Goal: Task Accomplishment & Management: Use online tool/utility

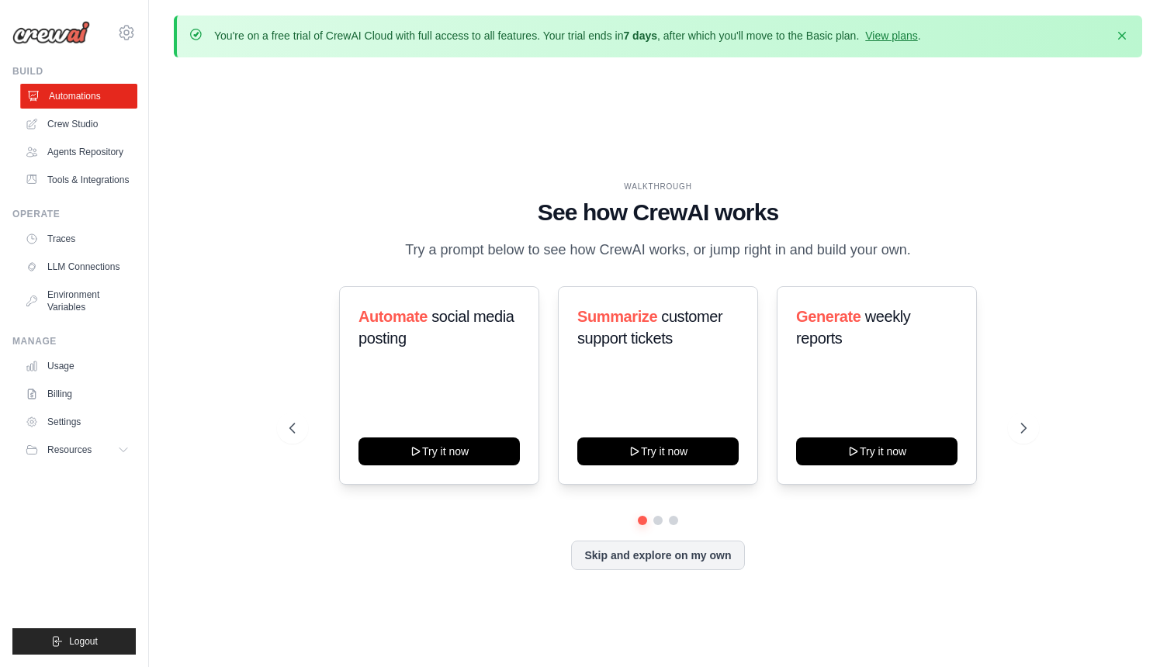
click at [85, 99] on link "Automations" at bounding box center [78, 96] width 117 height 25
click at [105, 124] on link "Crew Studio" at bounding box center [78, 124] width 117 height 25
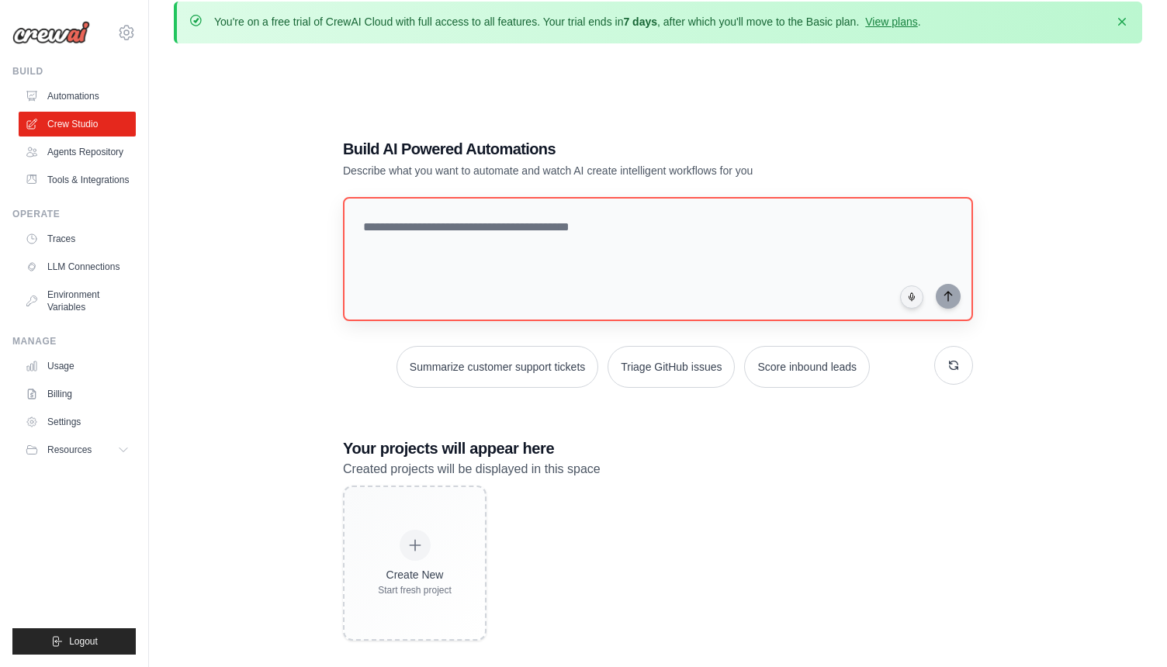
scroll to position [85, 0]
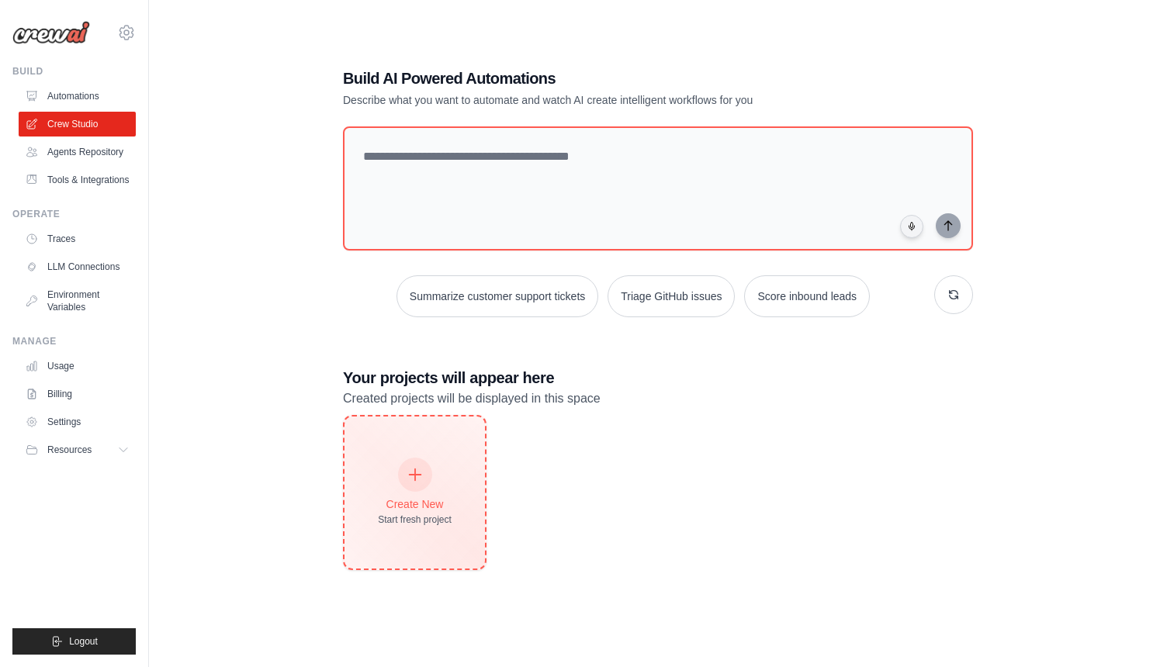
click at [444, 496] on div "Create New" at bounding box center [415, 504] width 74 height 16
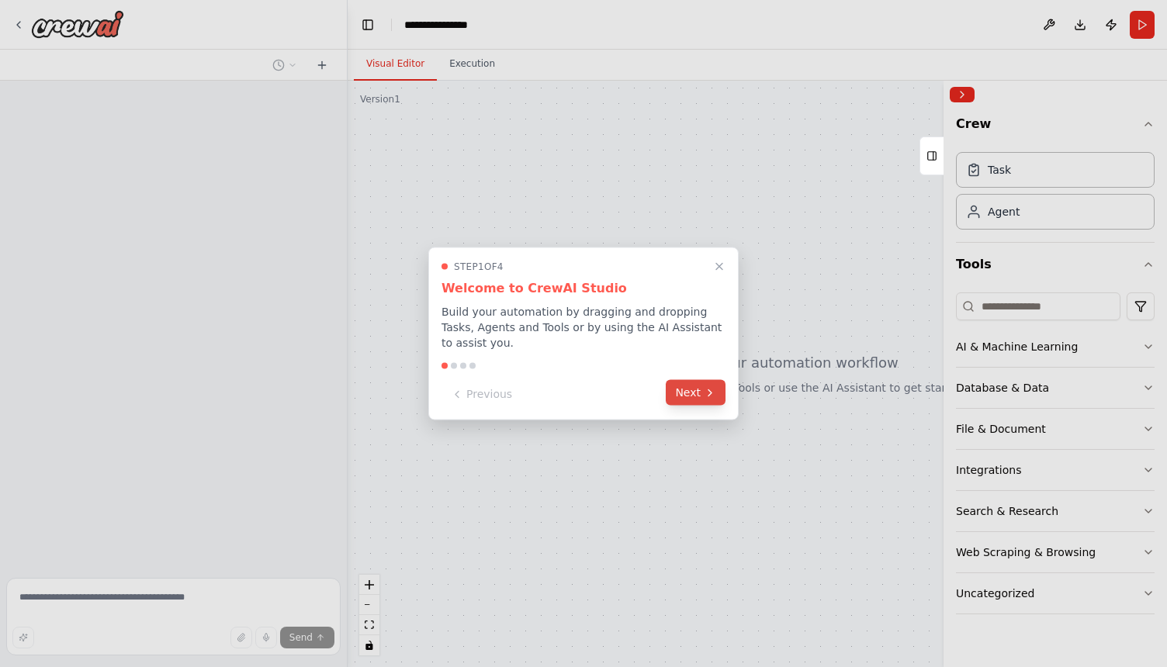
click at [714, 400] on button "Next" at bounding box center [696, 393] width 60 height 26
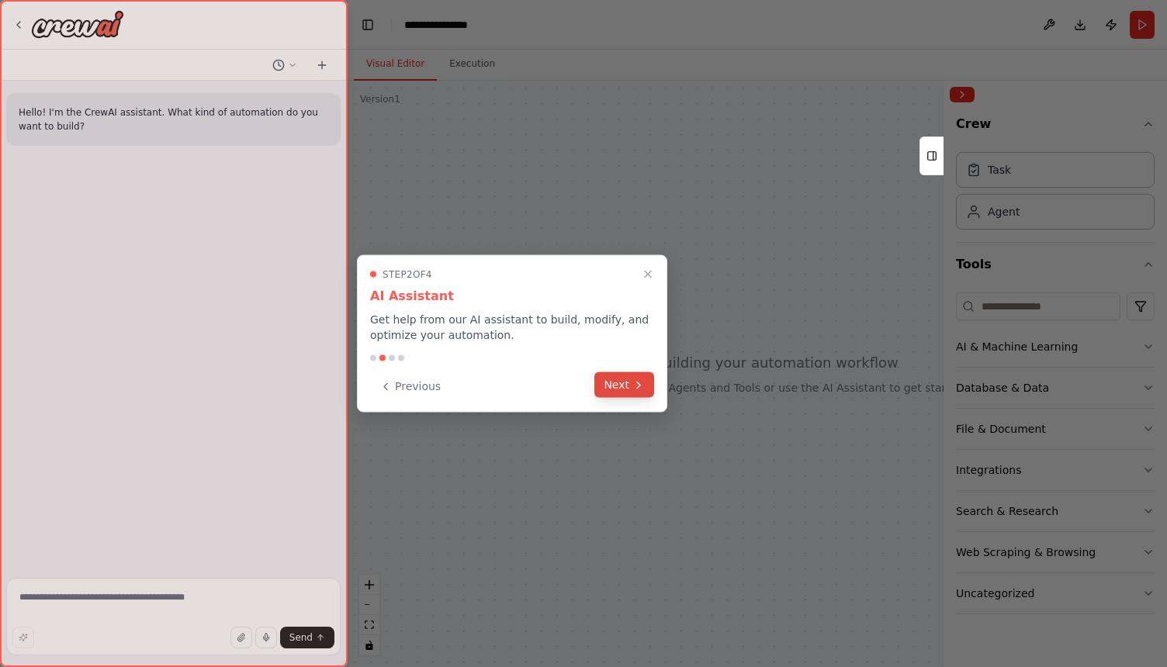
click at [643, 382] on icon at bounding box center [638, 385] width 12 height 12
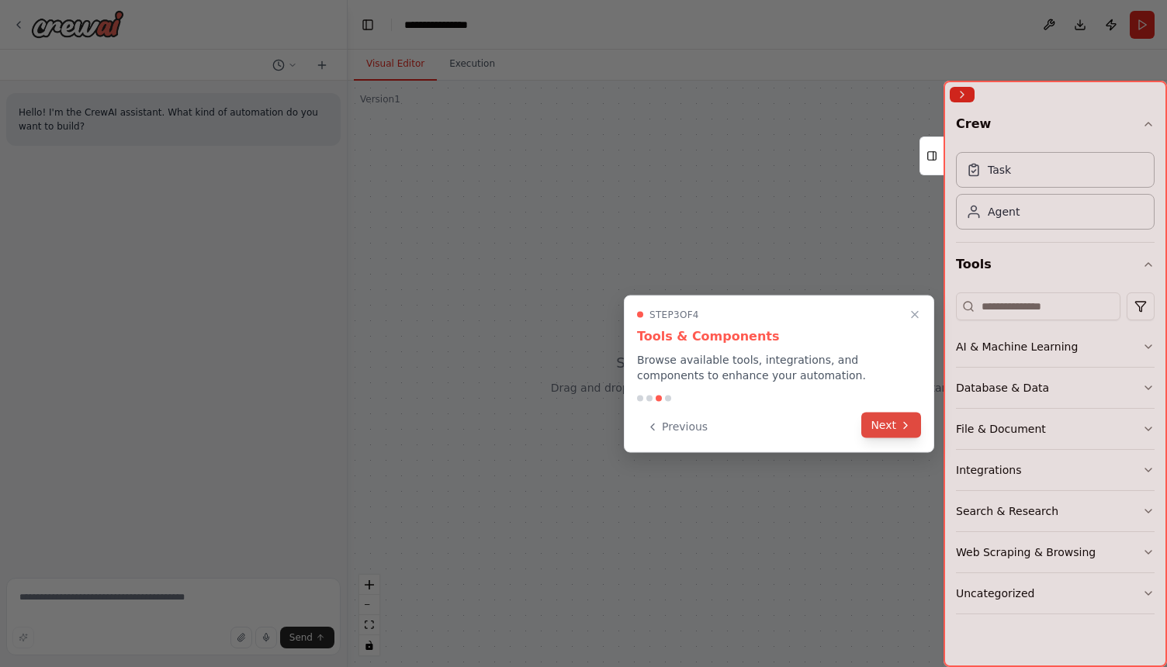
click at [908, 434] on button "Next" at bounding box center [891, 426] width 60 height 26
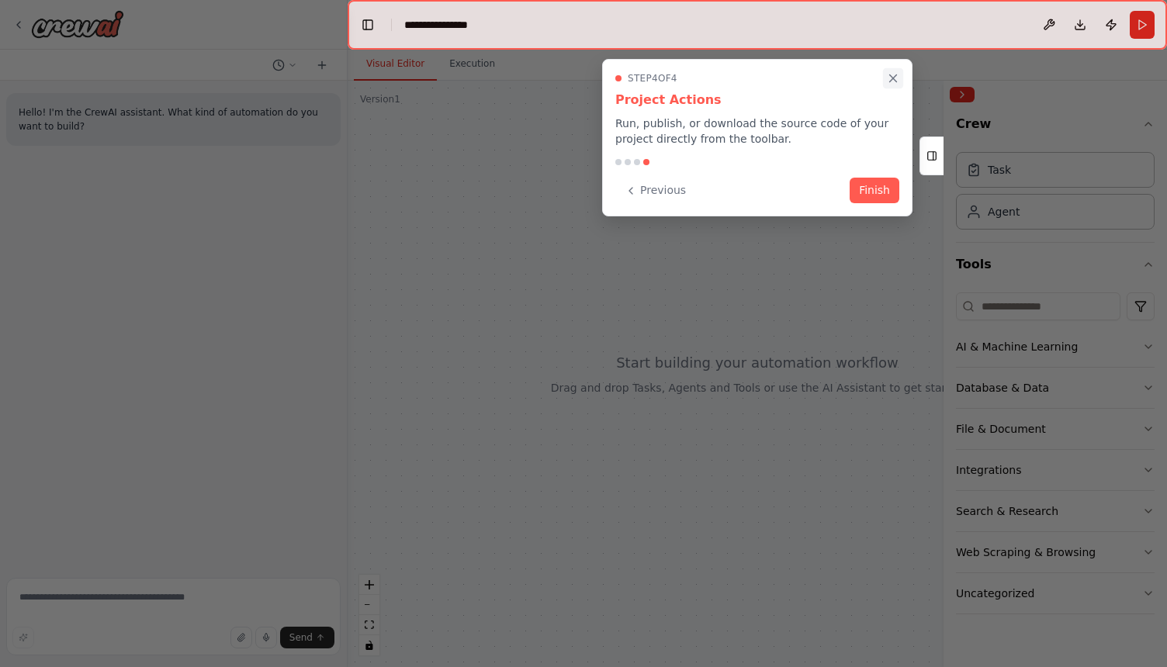
click at [892, 77] on icon "Close walkthrough" at bounding box center [893, 78] width 7 height 7
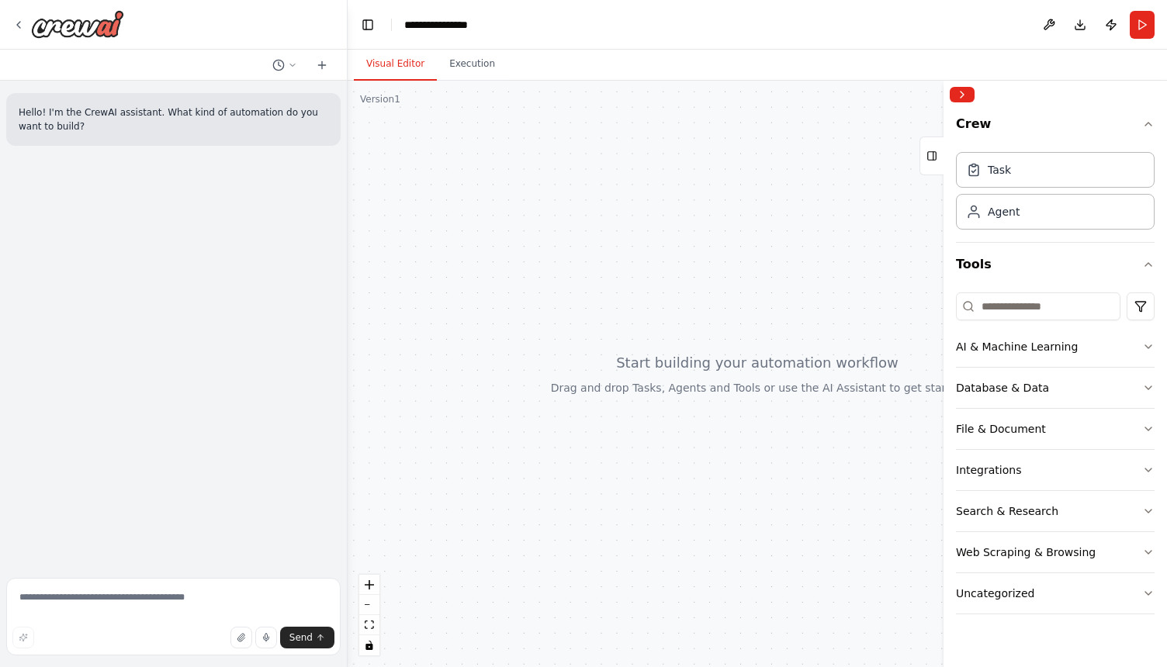
drag, startPoint x: 815, startPoint y: 307, endPoint x: 797, endPoint y: 295, distance: 21.7
click at [797, 295] on div at bounding box center [757, 374] width 819 height 586
click at [372, 584] on icon "zoom in" at bounding box center [369, 584] width 9 height 9
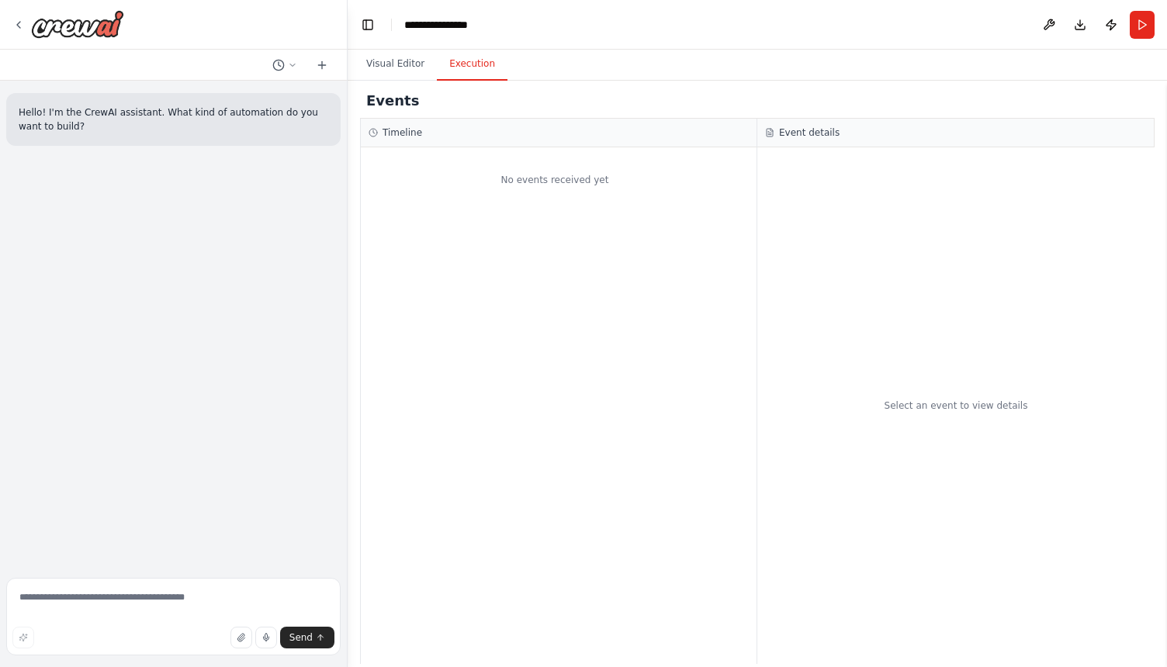
click at [475, 74] on button "Execution" at bounding box center [472, 64] width 71 height 33
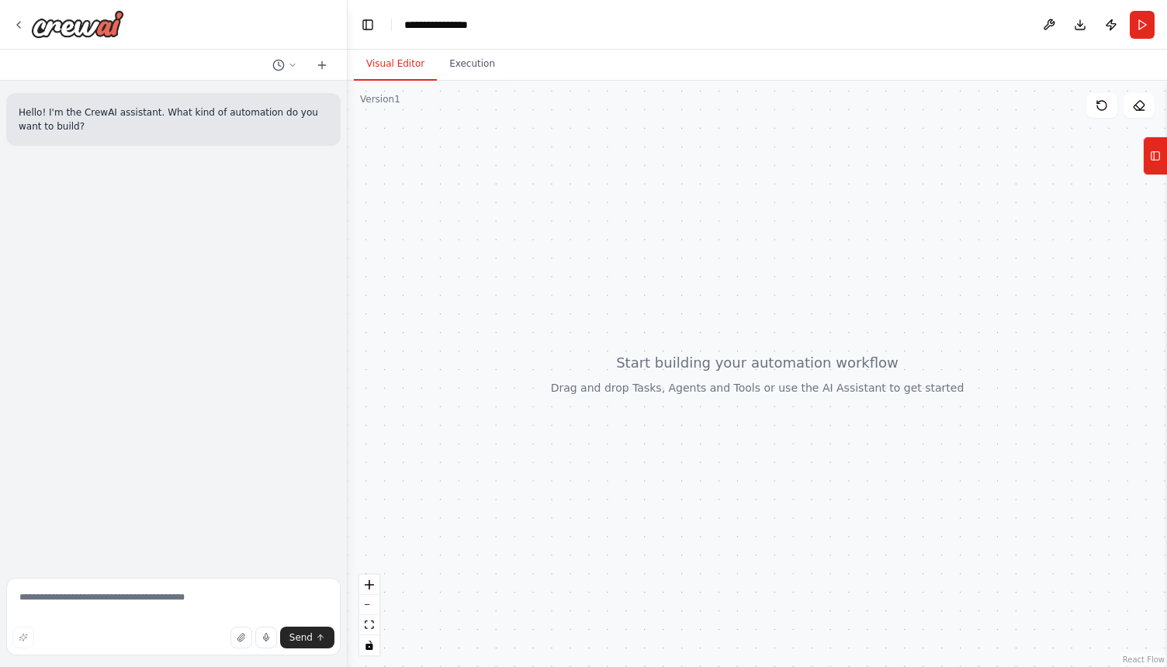
click at [408, 66] on button "Visual Editor" at bounding box center [395, 64] width 83 height 33
click at [1157, 163] on icon at bounding box center [1155, 156] width 11 height 25
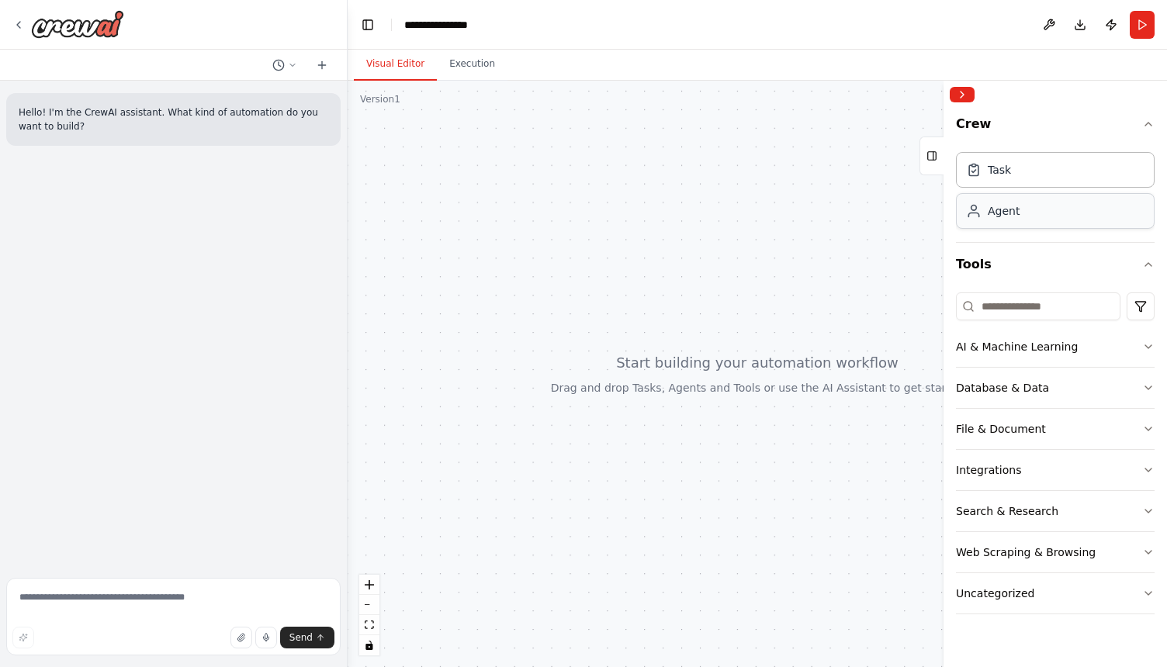
click at [1023, 216] on div "Agent" at bounding box center [1055, 211] width 199 height 36
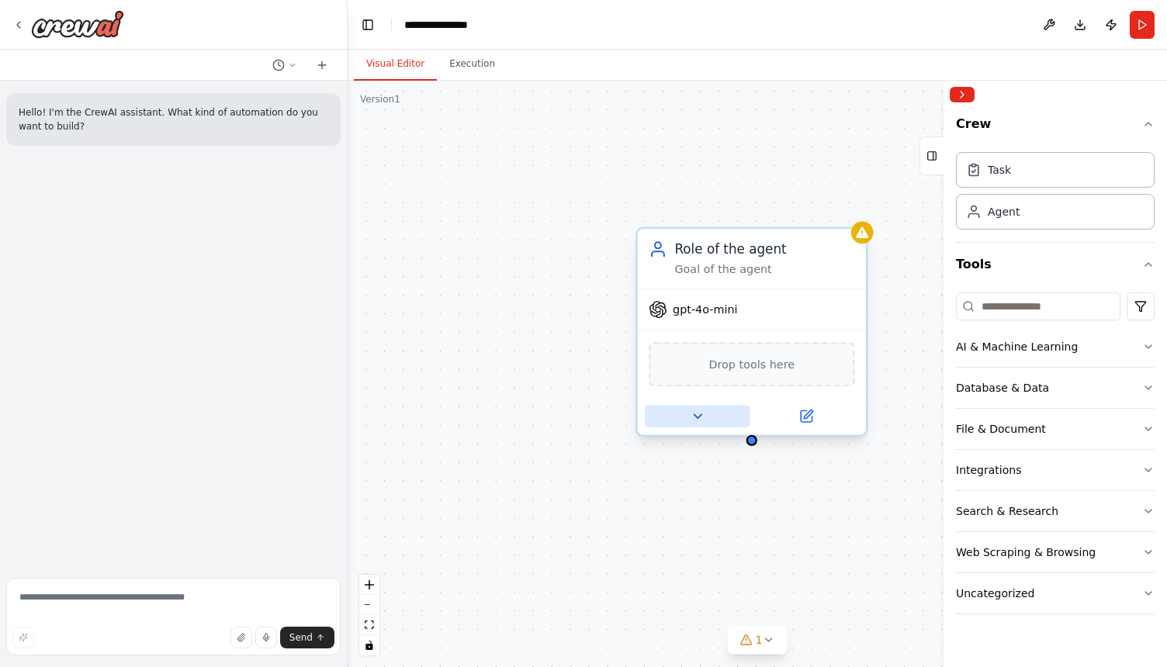
click at [699, 417] on icon at bounding box center [698, 416] width 8 height 4
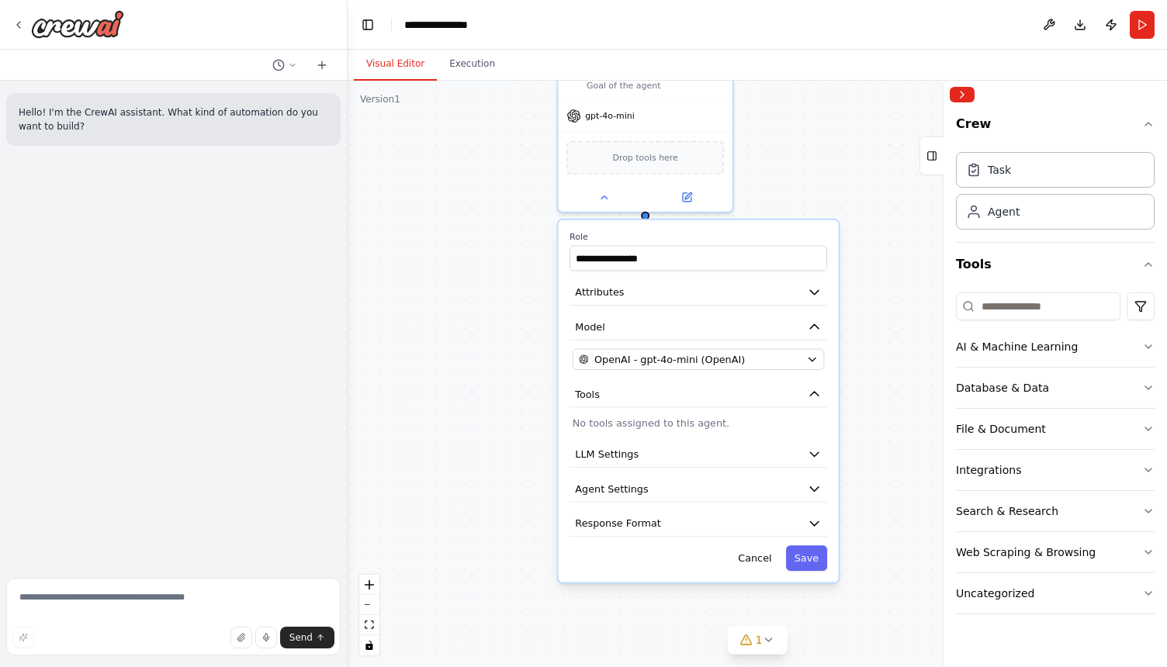
drag, startPoint x: 601, startPoint y: 467, endPoint x: 507, endPoint y: 245, distance: 240.9
click at [507, 245] on div "**********" at bounding box center [757, 374] width 819 height 586
click at [709, 485] on button "Agent Settings" at bounding box center [698, 489] width 258 height 26
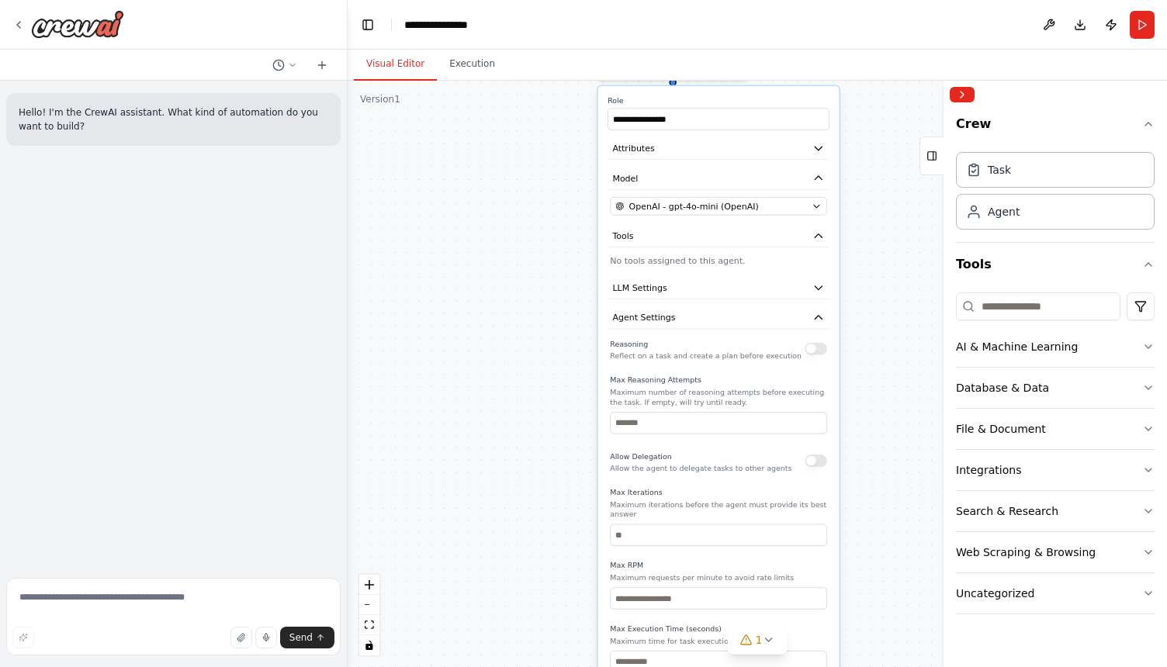
drag, startPoint x: 861, startPoint y: 574, endPoint x: 877, endPoint y: 398, distance: 176.8
click at [877, 398] on div "**********" at bounding box center [757, 374] width 819 height 586
click at [818, 324] on button "Agent Settings" at bounding box center [718, 317] width 222 height 22
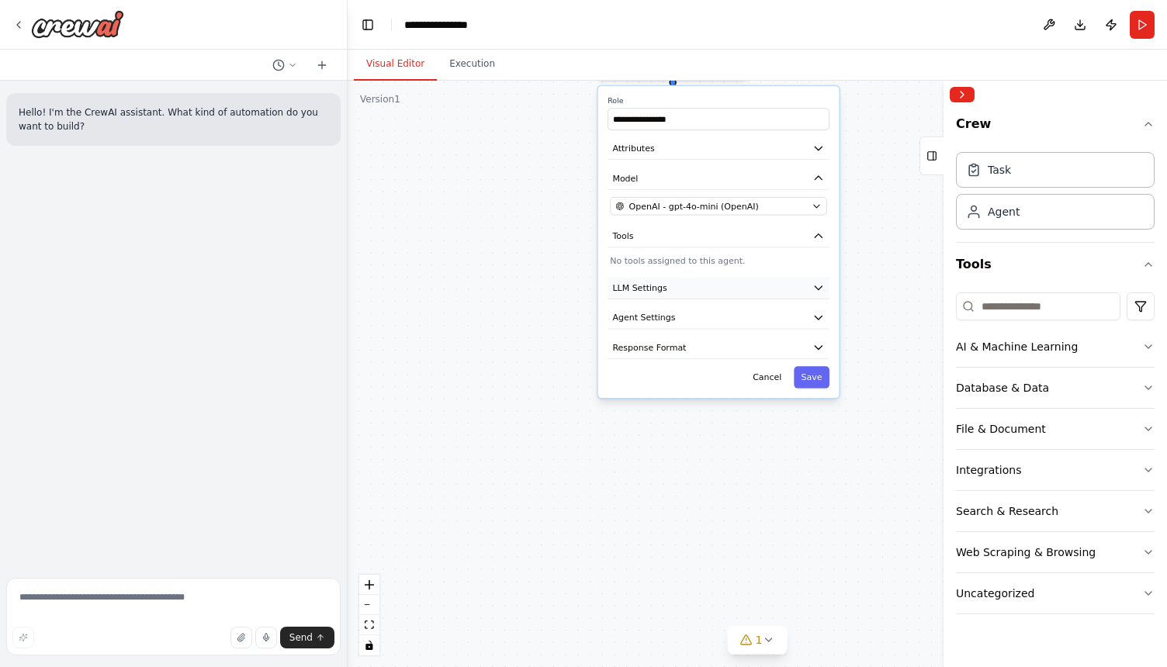
click at [817, 298] on button "LLM Settings" at bounding box center [718, 288] width 222 height 22
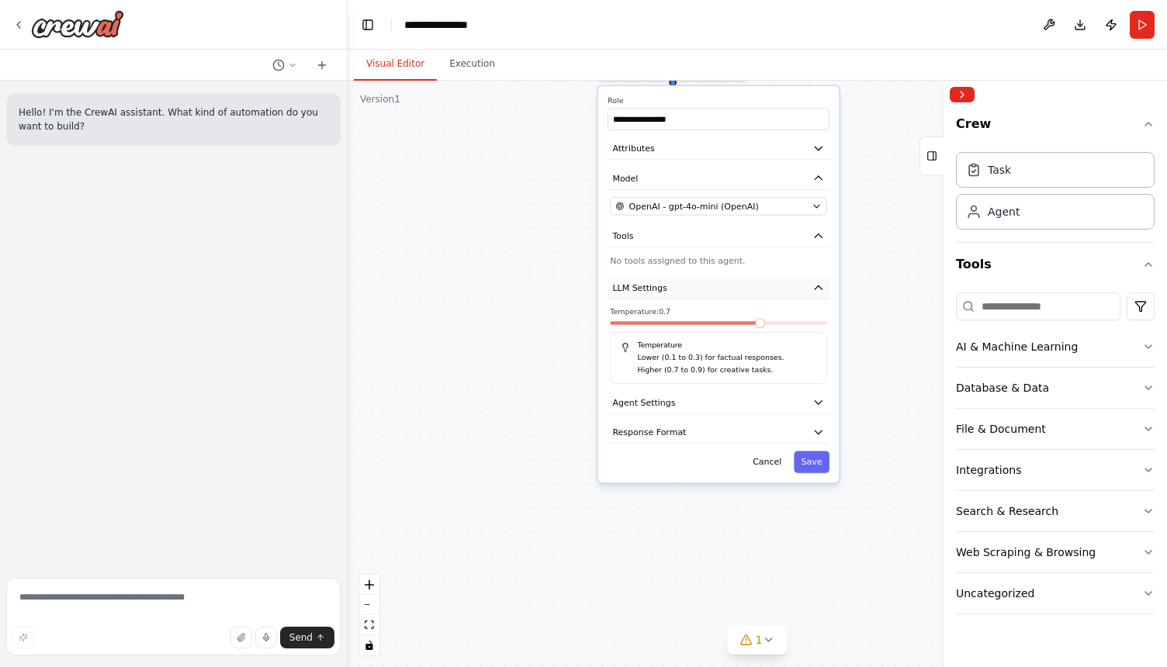
click at [817, 298] on button "LLM Settings" at bounding box center [718, 288] width 222 height 22
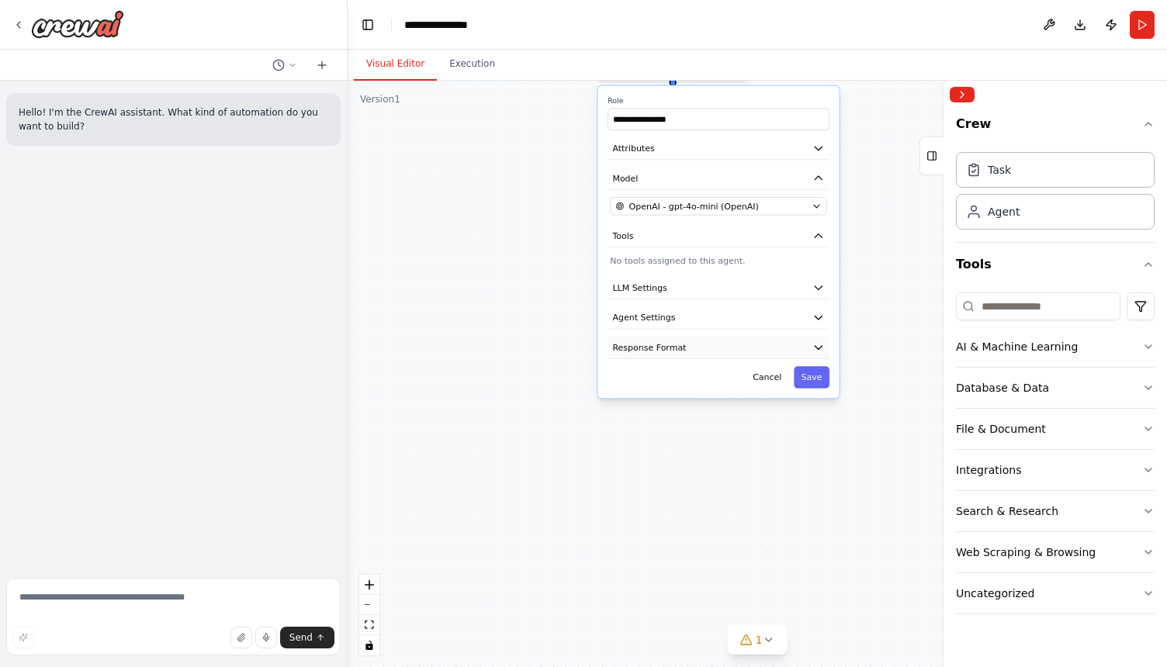
click at [818, 348] on icon "button" at bounding box center [818, 348] width 7 height 4
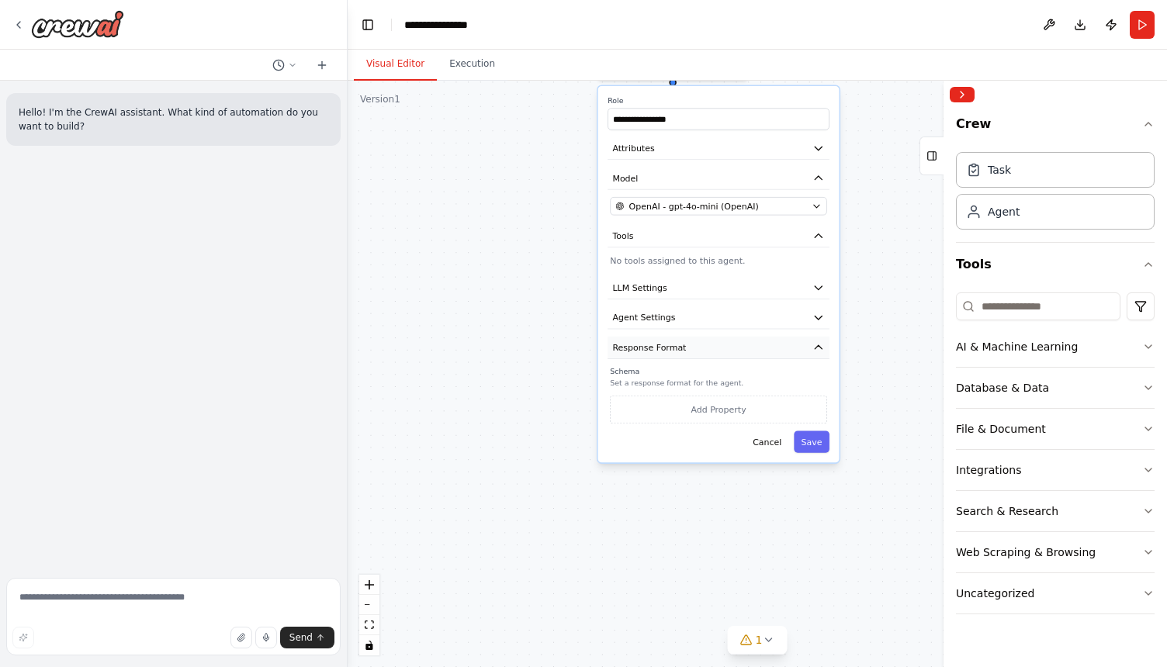
click at [818, 348] on icon "button" at bounding box center [818, 347] width 7 height 4
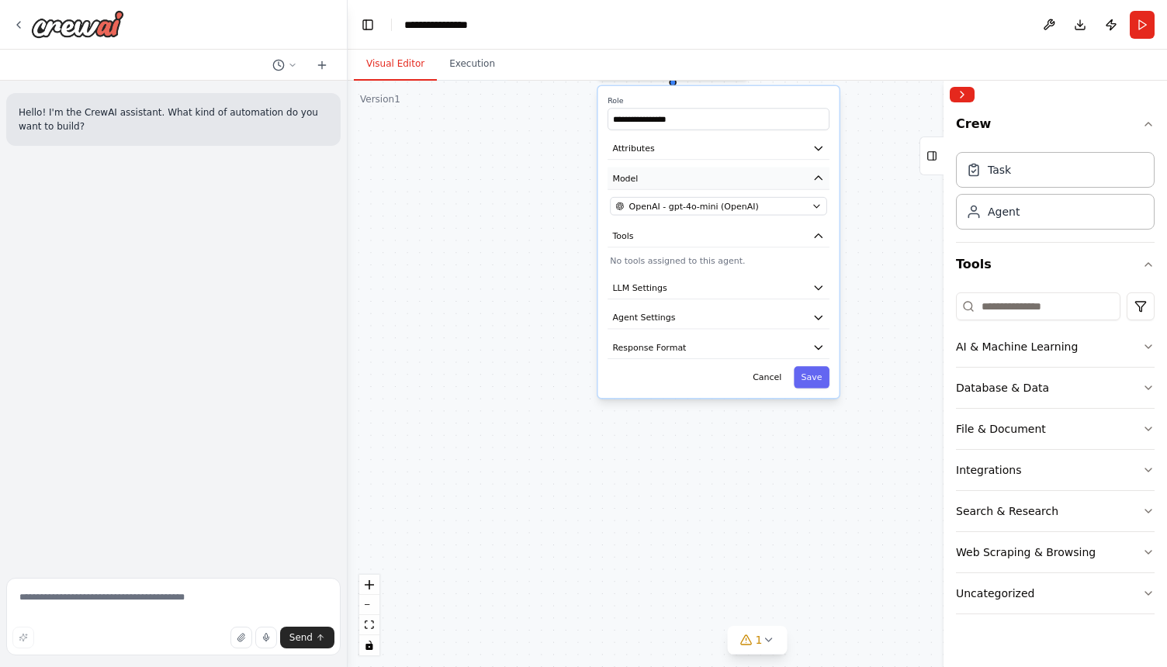
click at [815, 174] on icon "button" at bounding box center [818, 178] width 12 height 12
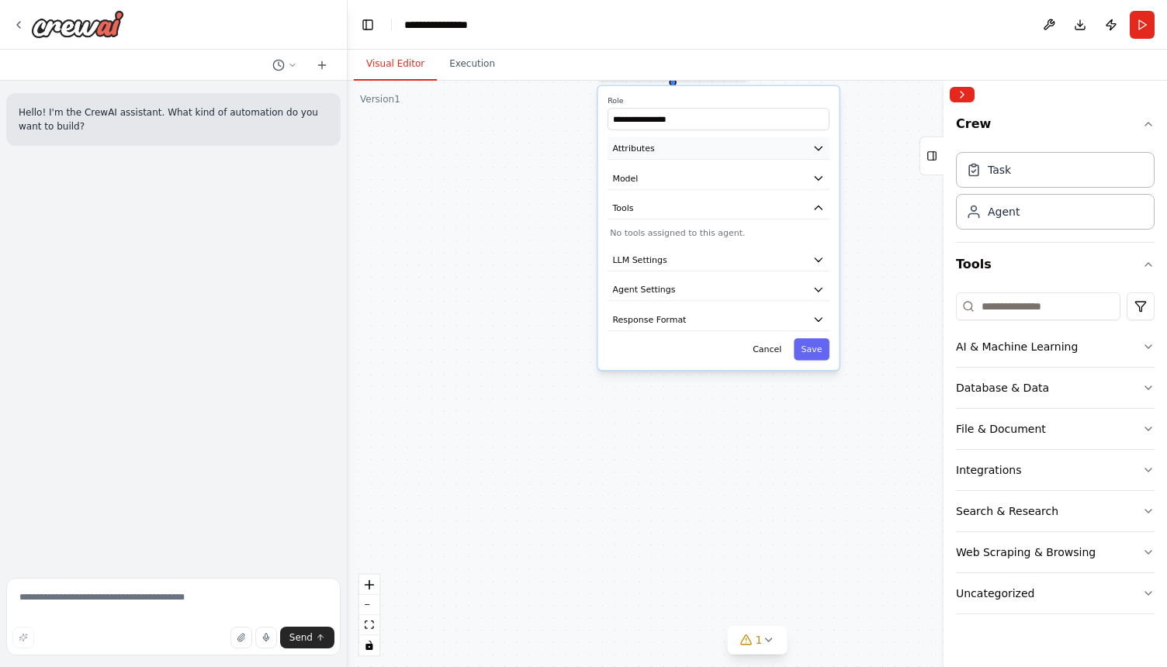
click at [816, 153] on icon "button" at bounding box center [818, 148] width 12 height 12
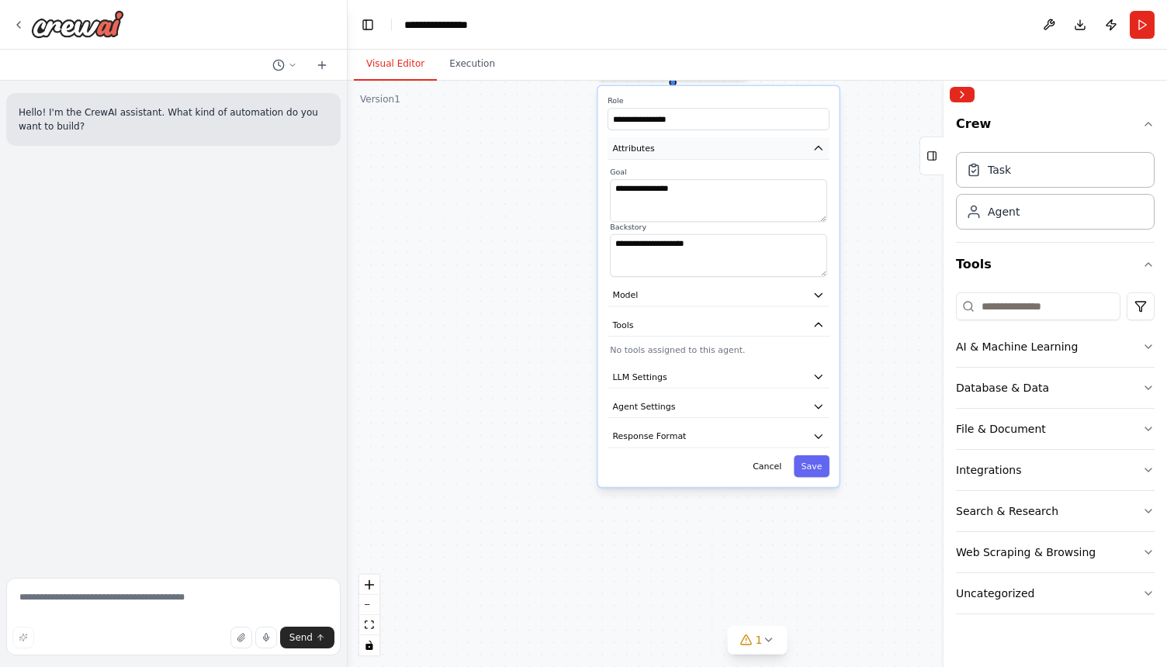
click at [816, 153] on icon "button" at bounding box center [818, 148] width 12 height 12
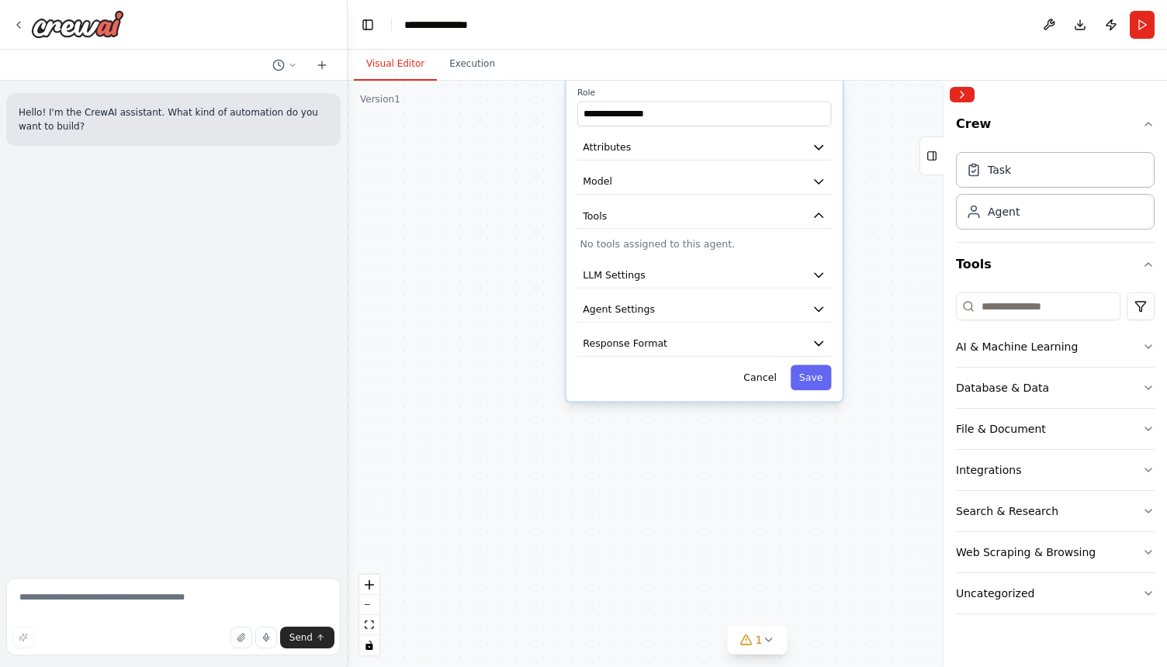
click at [763, 448] on div "**********" at bounding box center [757, 374] width 819 height 586
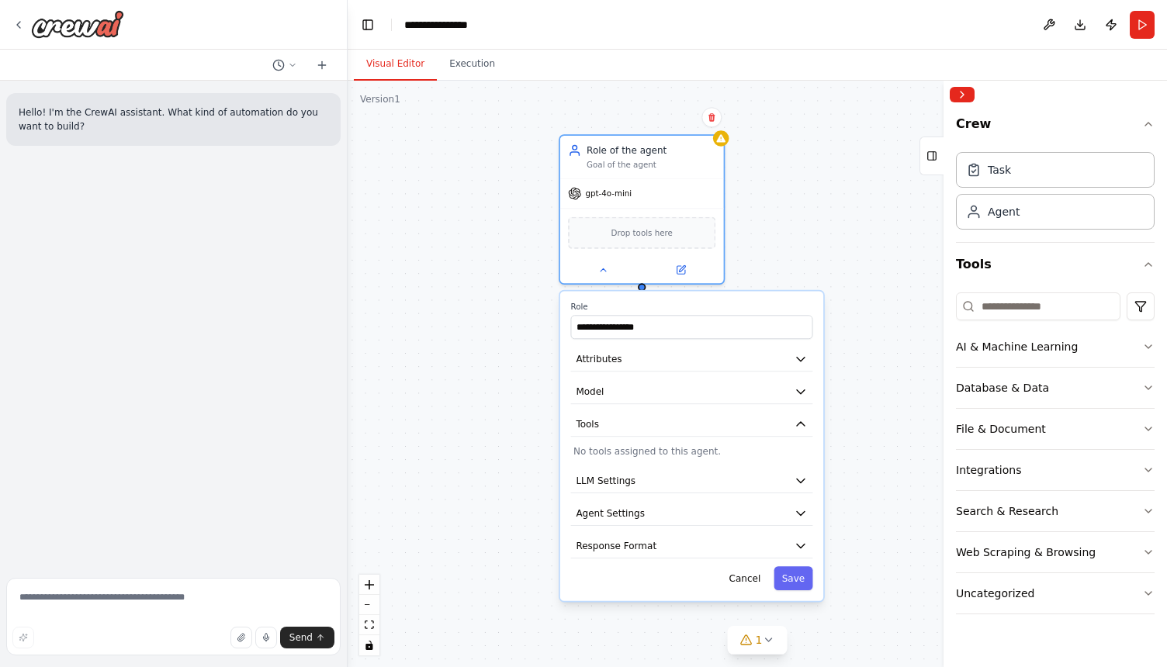
drag, startPoint x: 717, startPoint y: 394, endPoint x: 709, endPoint y: 599, distance: 204.9
click at [709, 599] on div "**********" at bounding box center [691, 447] width 263 height 310
click at [625, 268] on button at bounding box center [603, 267] width 75 height 16
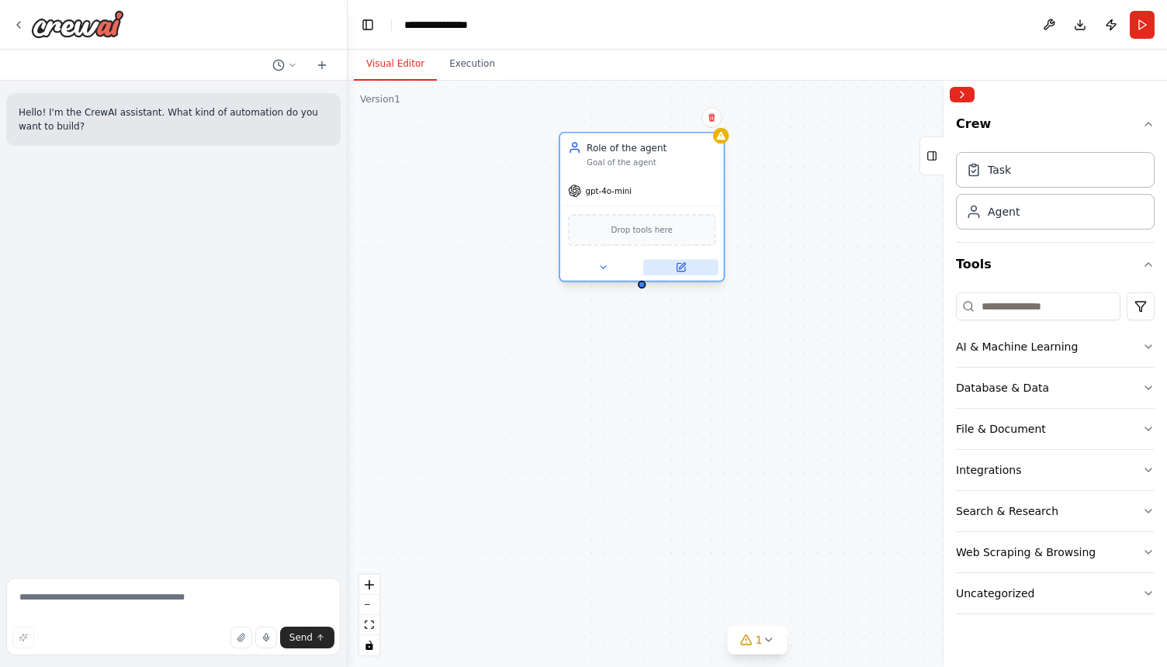
click at [683, 265] on icon at bounding box center [682, 266] width 6 height 6
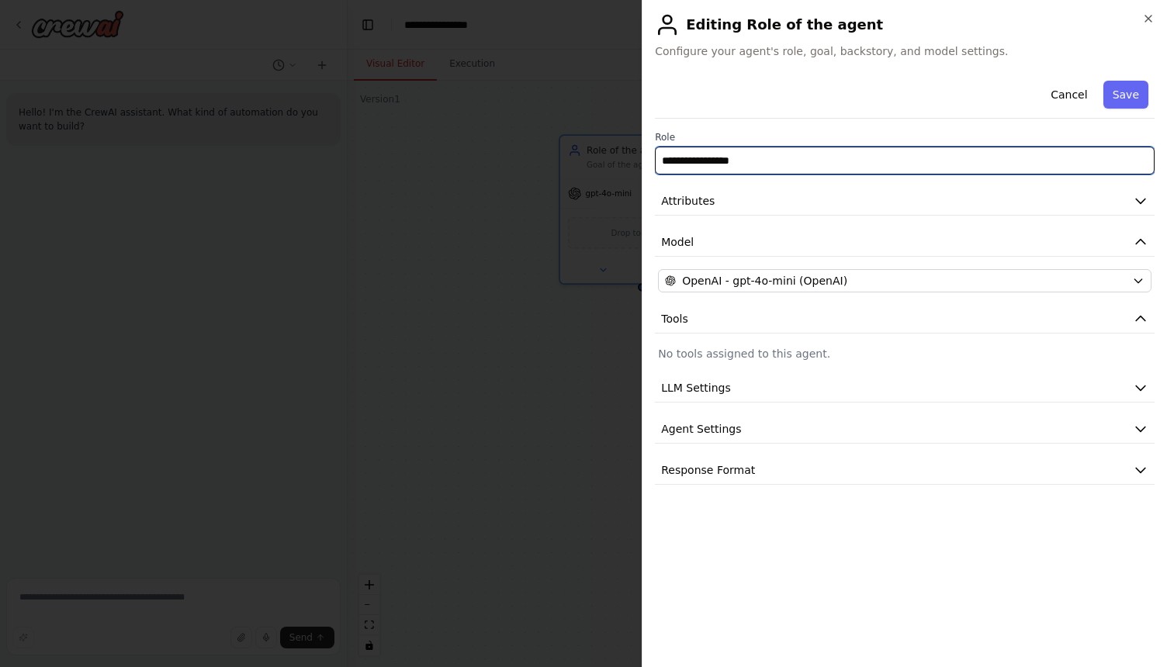
click at [752, 157] on input "**********" at bounding box center [905, 161] width 500 height 28
type input "*"
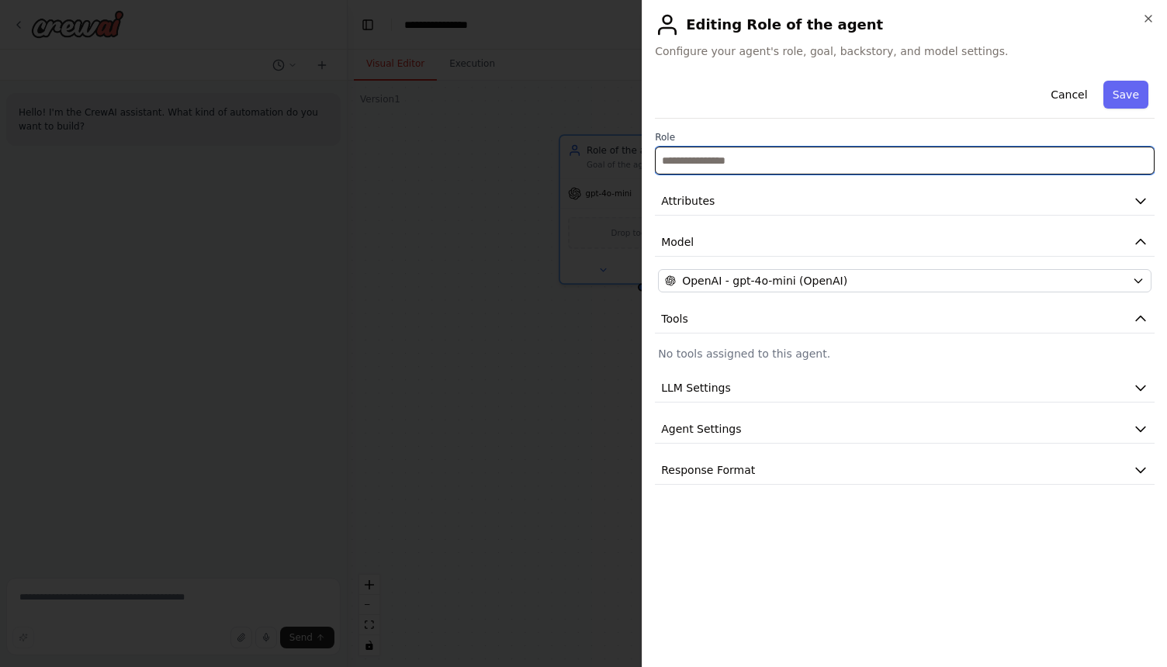
type input "*"
type input "*********"
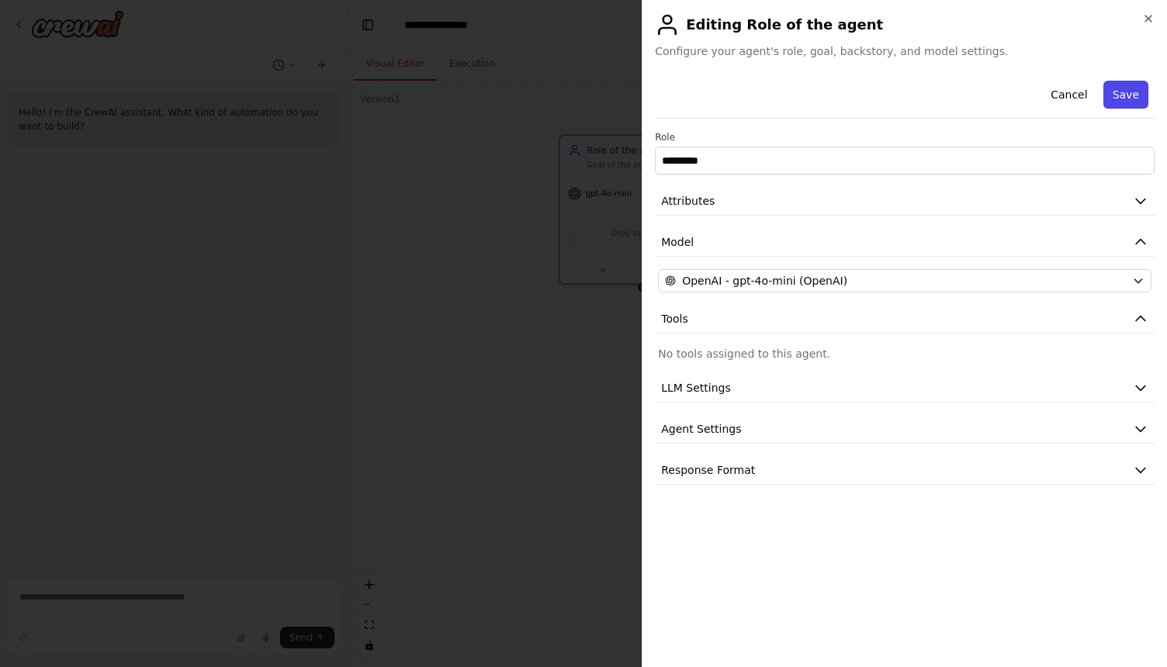
click at [1132, 83] on button "Save" at bounding box center [1125, 95] width 45 height 28
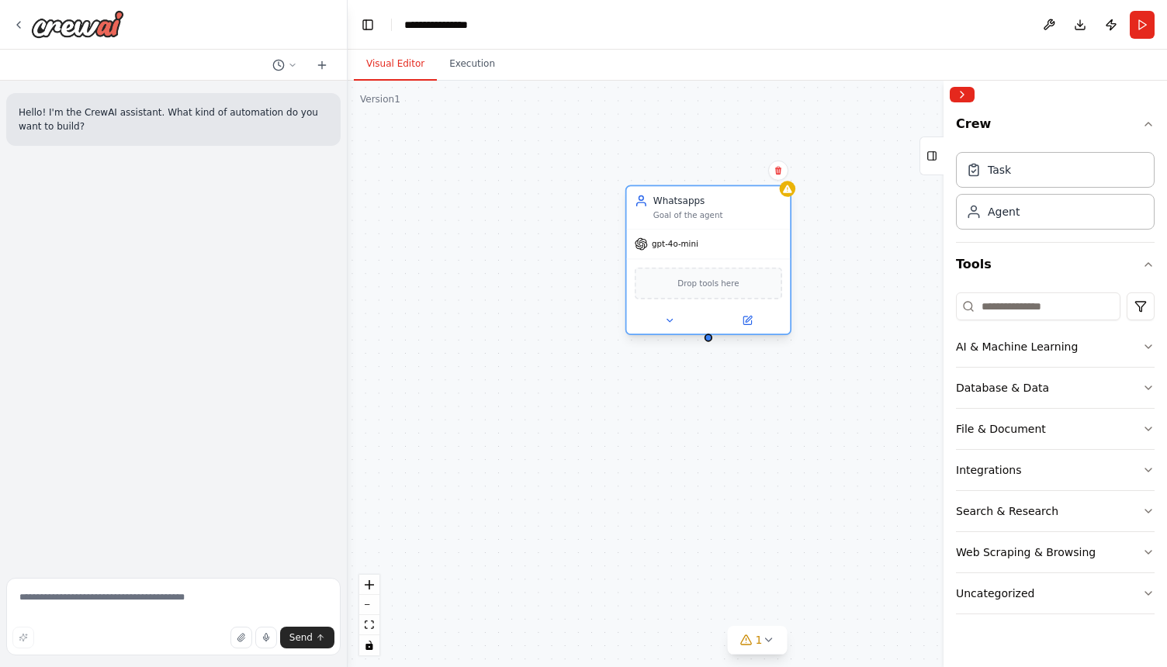
drag, startPoint x: 642, startPoint y: 155, endPoint x: 713, endPoint y: 204, distance: 85.9
click at [713, 204] on div "Whatsapps Goal of the agent" at bounding box center [717, 207] width 129 height 26
click at [789, 193] on icon at bounding box center [787, 189] width 11 height 11
click at [669, 321] on icon at bounding box center [668, 320] width 5 height 2
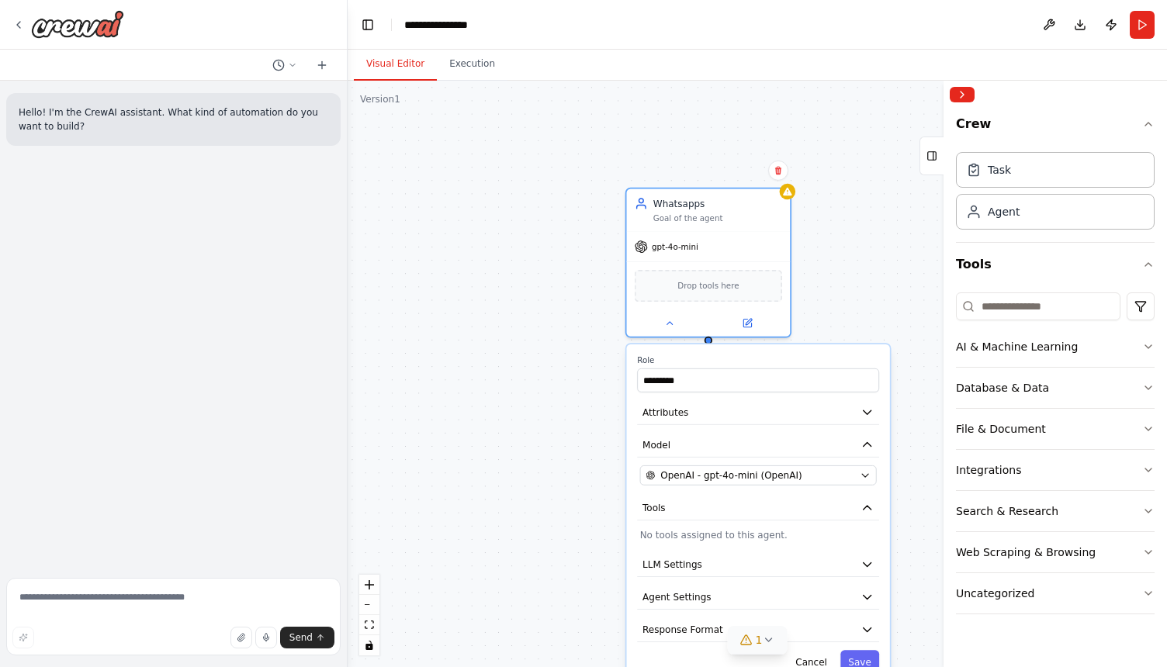
click at [752, 641] on icon at bounding box center [746, 640] width 12 height 12
click at [1012, 175] on div "Task" at bounding box center [1055, 169] width 199 height 36
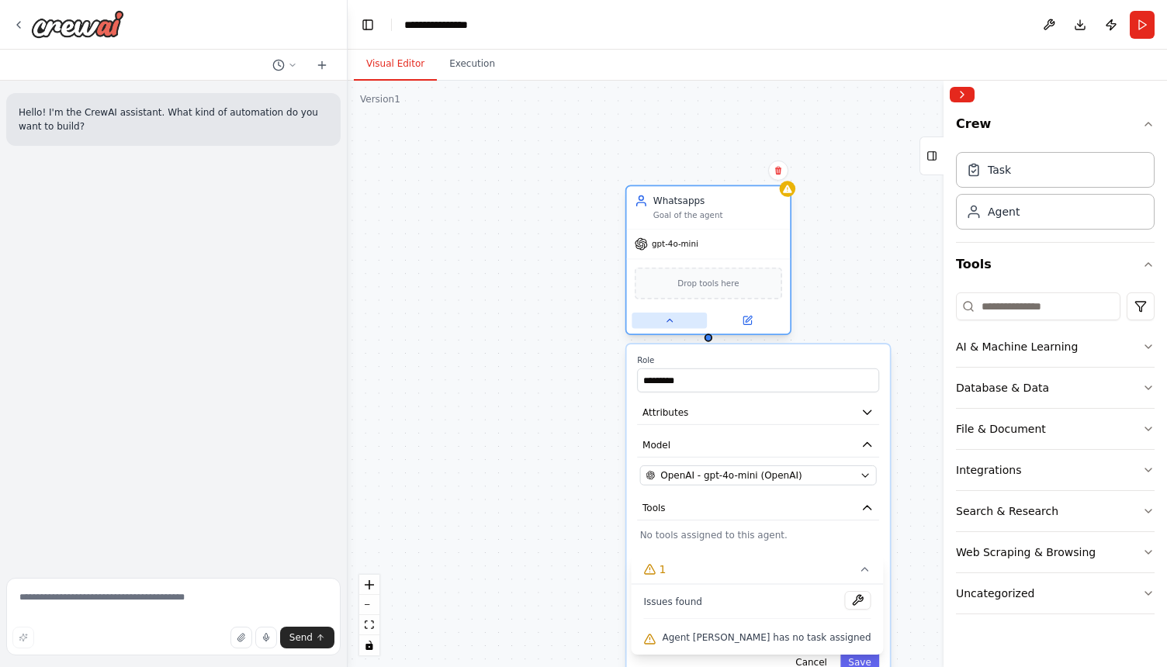
click at [674, 323] on icon at bounding box center [669, 320] width 11 height 11
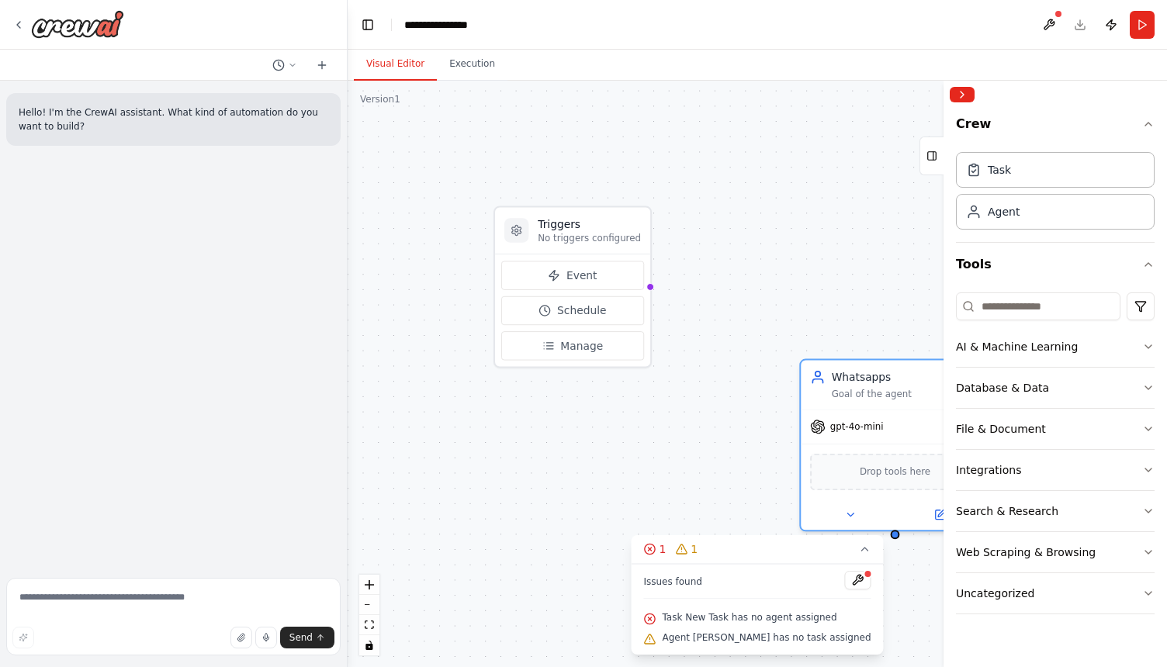
drag, startPoint x: 465, startPoint y: 337, endPoint x: 644, endPoint y: 538, distance: 269.8
click at [644, 538] on div "Triggers No triggers configured Event Schedule Manage Whatsapps Goal of the age…" at bounding box center [757, 374] width 819 height 586
click at [616, 280] on button "Event" at bounding box center [572, 275] width 143 height 29
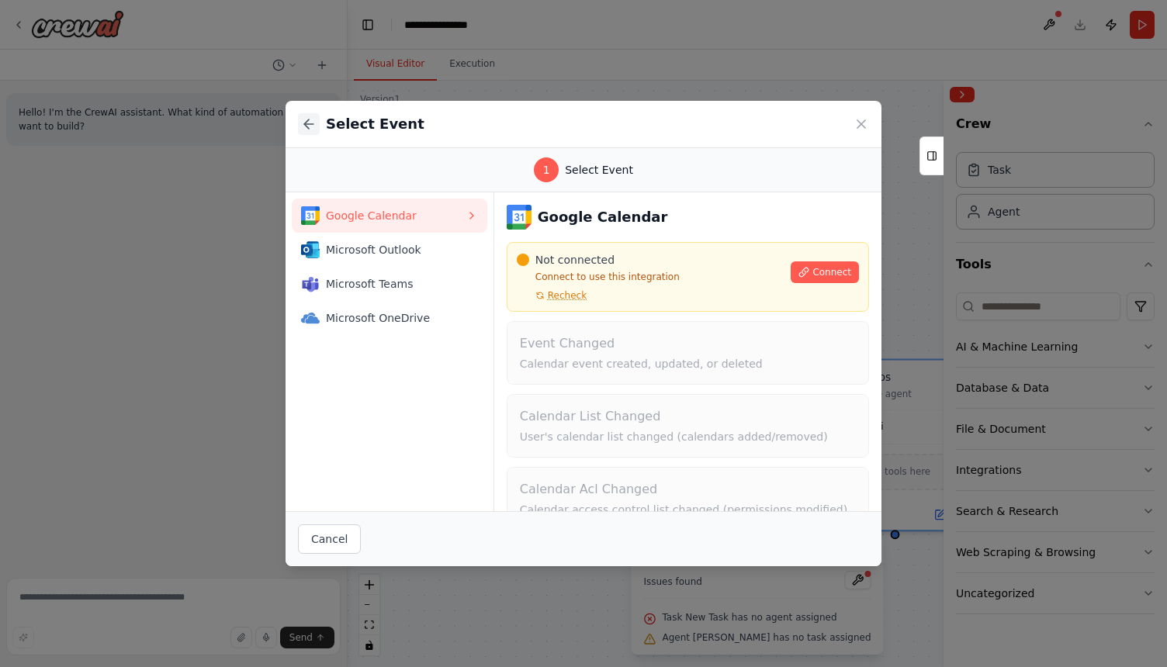
click at [310, 124] on icon at bounding box center [308, 124] width 9 height 0
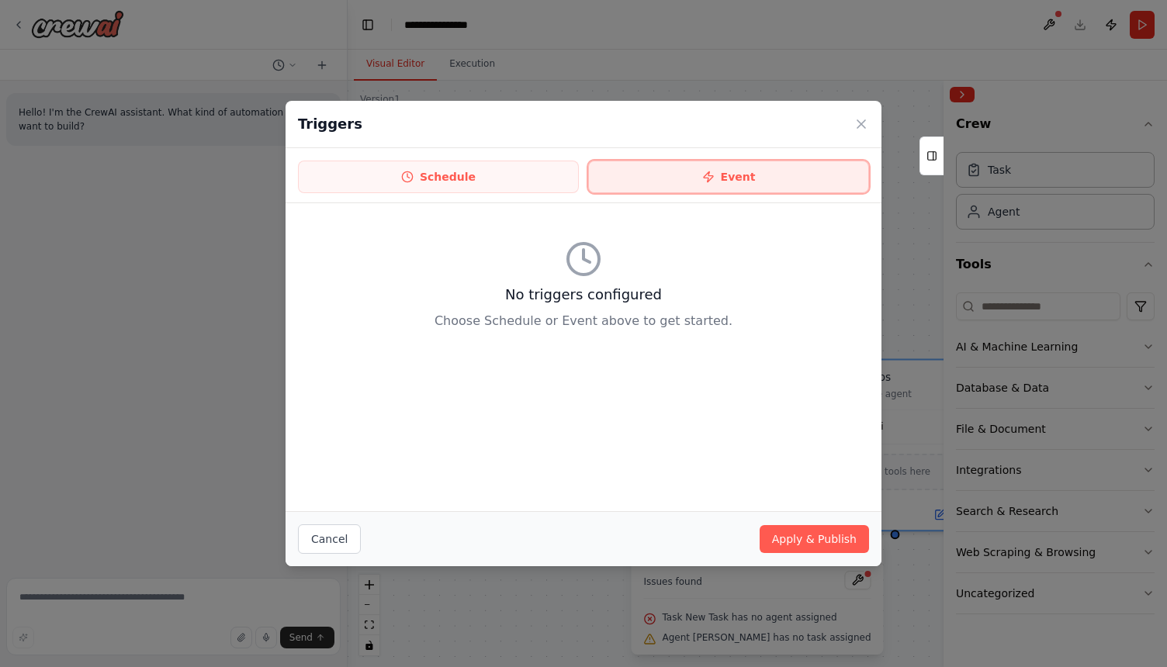
click at [662, 181] on button "Event" at bounding box center [728, 177] width 281 height 33
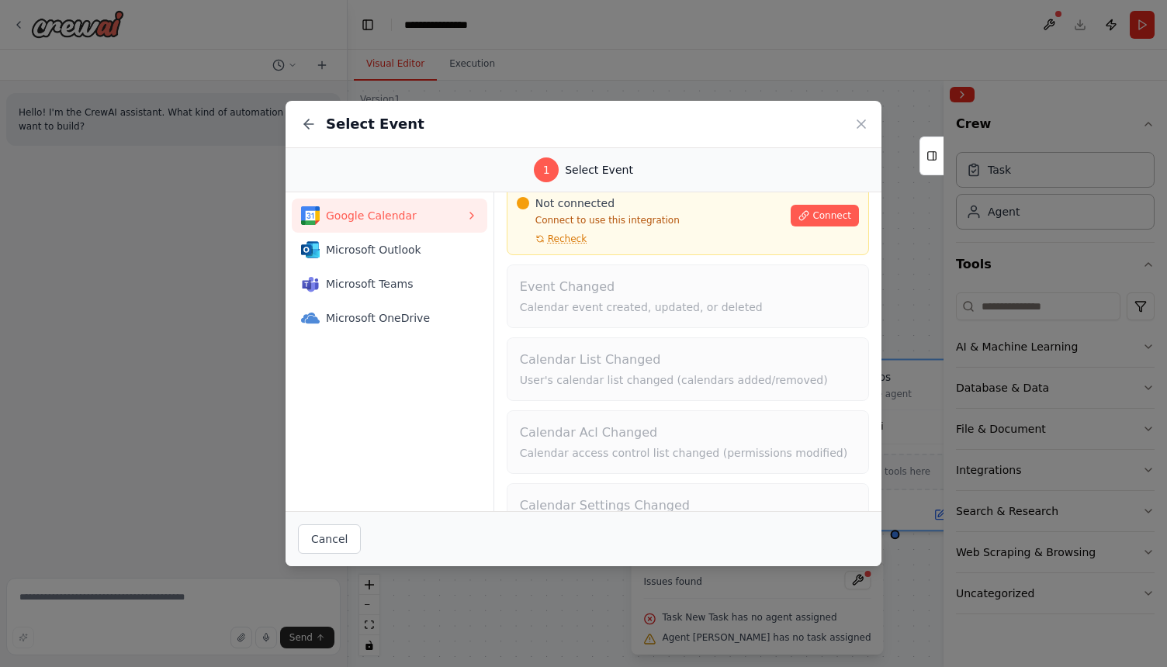
scroll to position [105, 0]
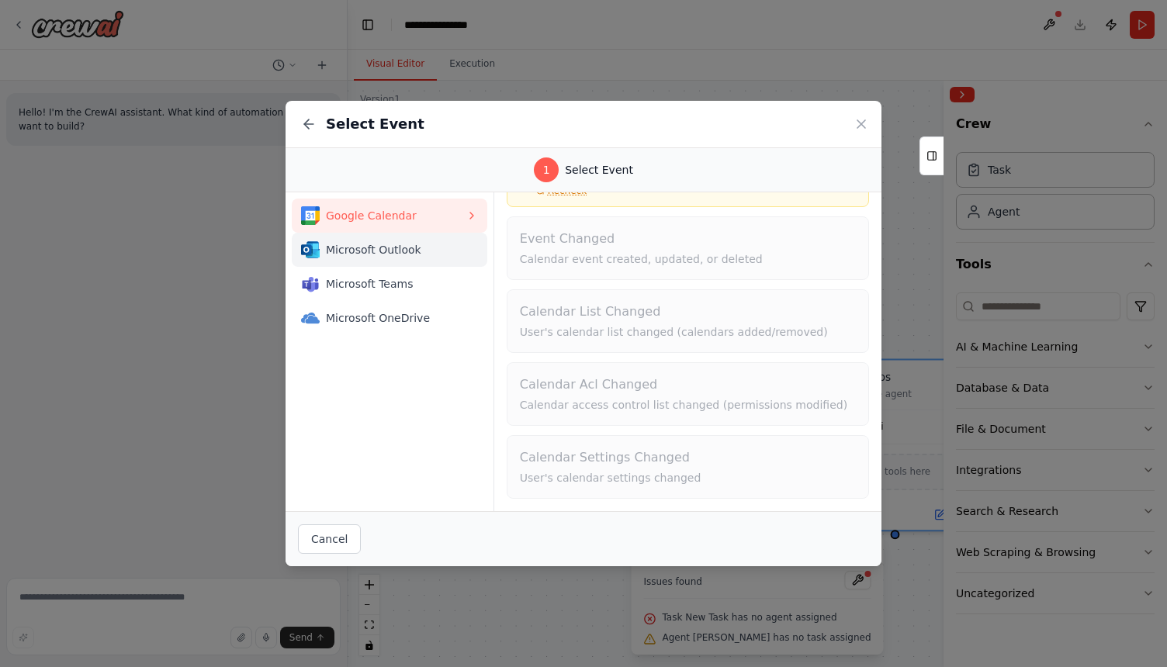
click at [358, 255] on span "Microsoft Outlook" at bounding box center [396, 250] width 140 height 16
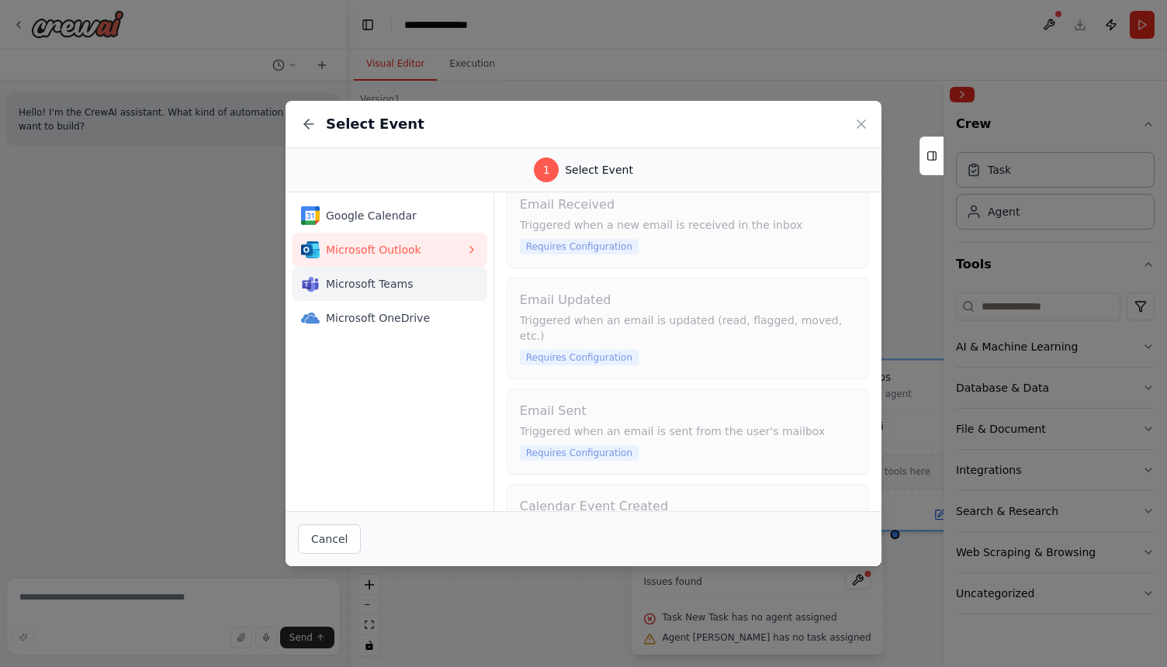
click at [368, 273] on button "Microsoft Teams" at bounding box center [389, 284] width 195 height 34
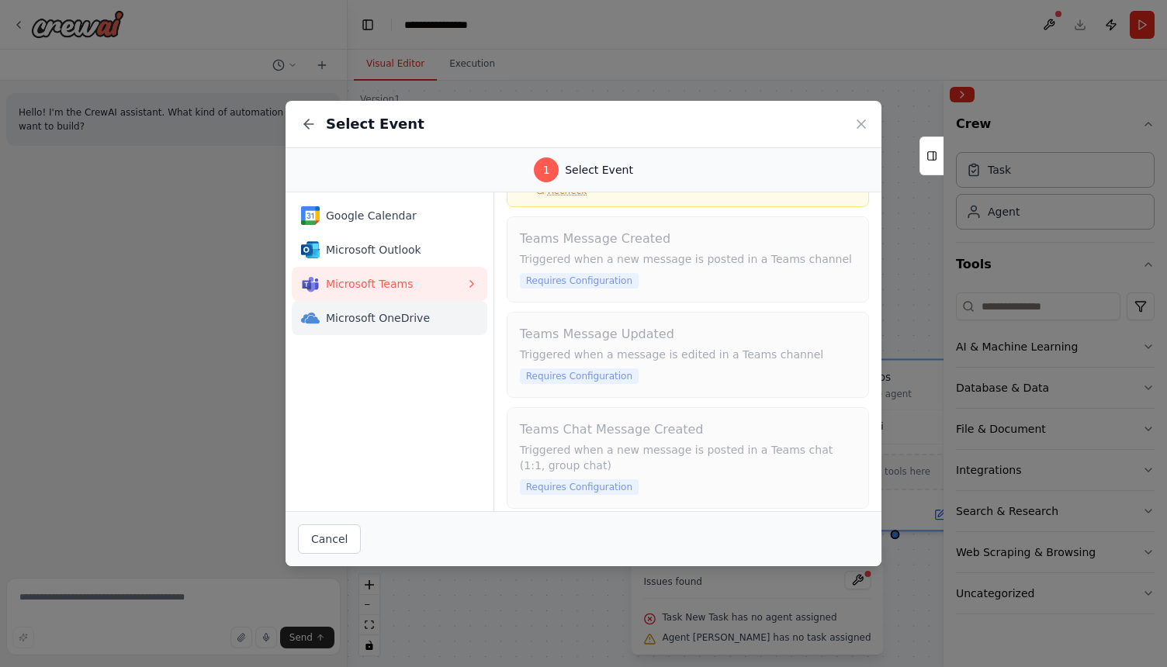
click at [380, 315] on span "Microsoft OneDrive" at bounding box center [396, 318] width 140 height 16
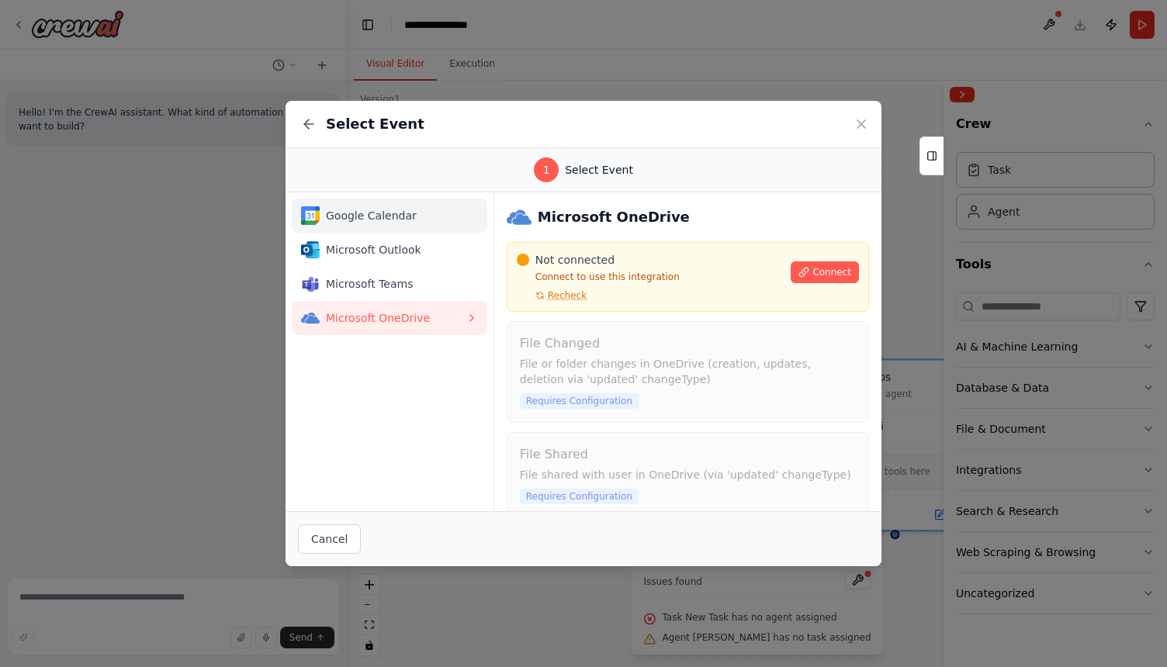
click at [376, 221] on span "Google Calendar" at bounding box center [396, 216] width 140 height 16
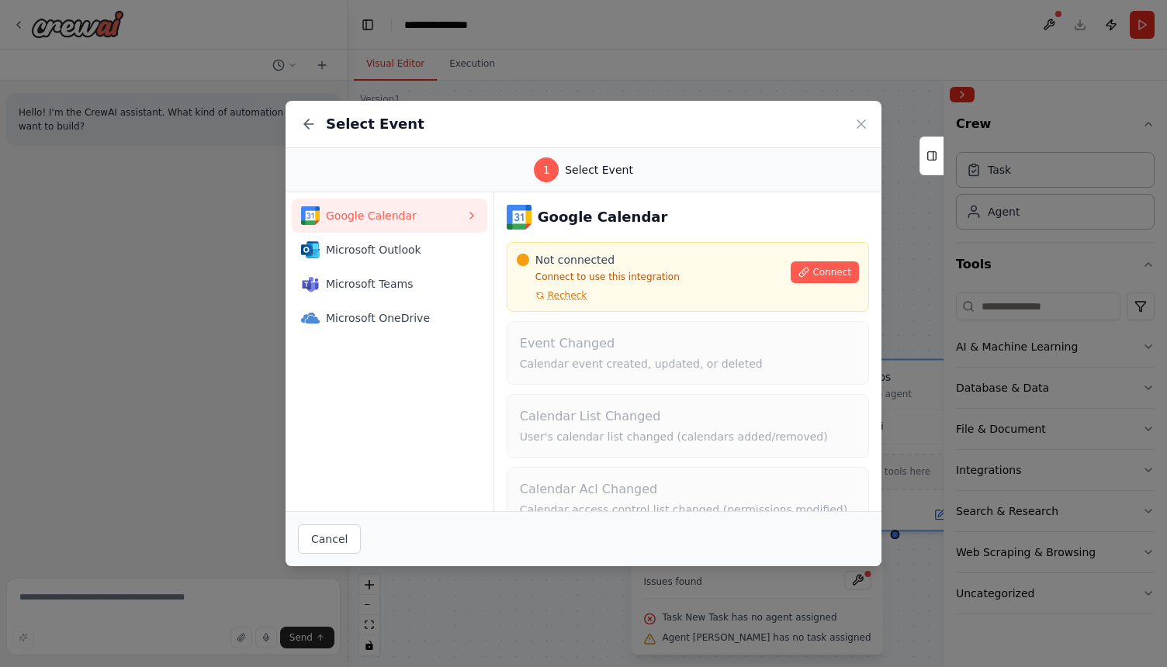
click at [320, 120] on div "Select Event" at bounding box center [361, 124] width 126 height 22
click at [313, 122] on icon at bounding box center [309, 124] width 16 height 16
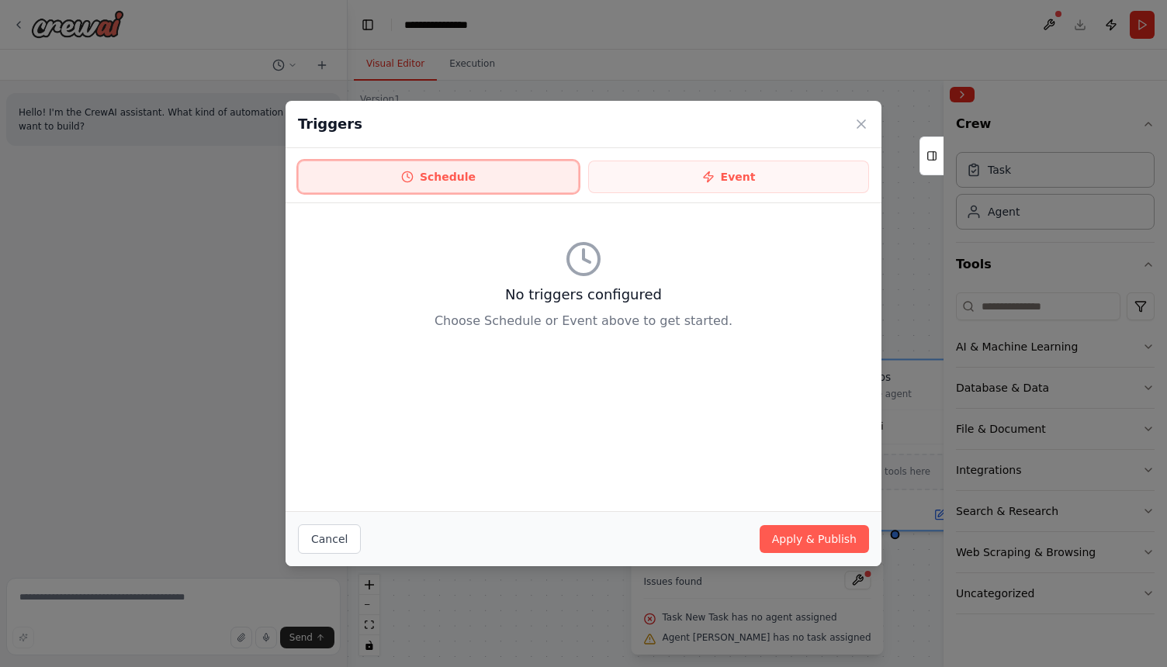
click at [499, 171] on button "Schedule" at bounding box center [438, 177] width 281 height 33
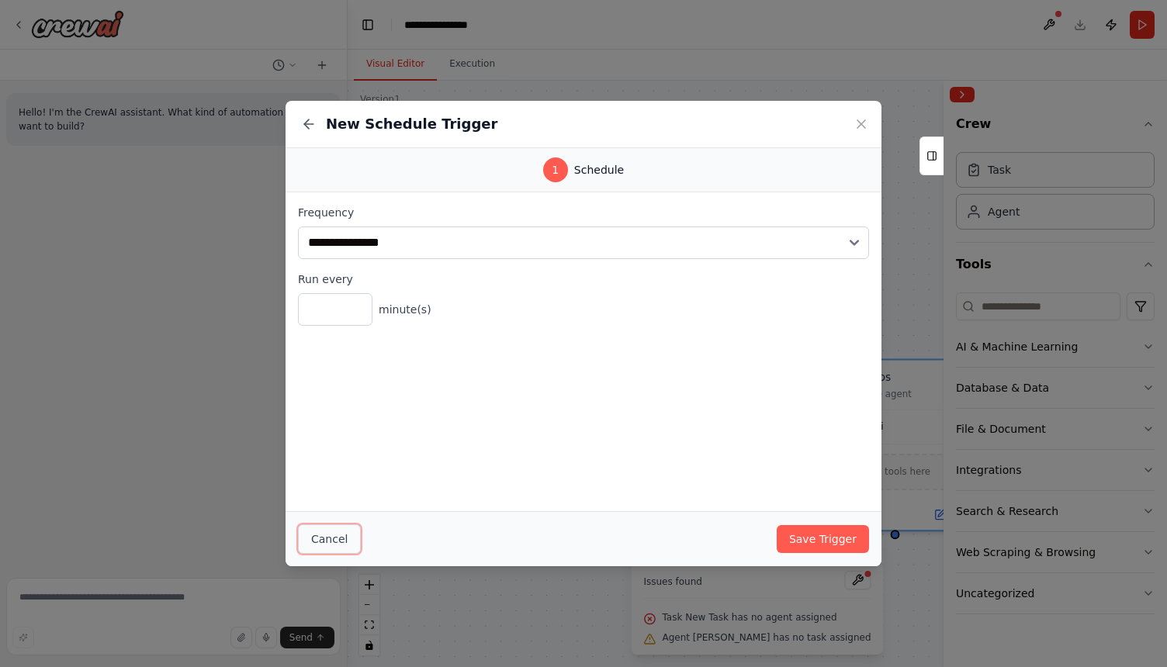
click at [338, 538] on button "Cancel" at bounding box center [329, 538] width 63 height 29
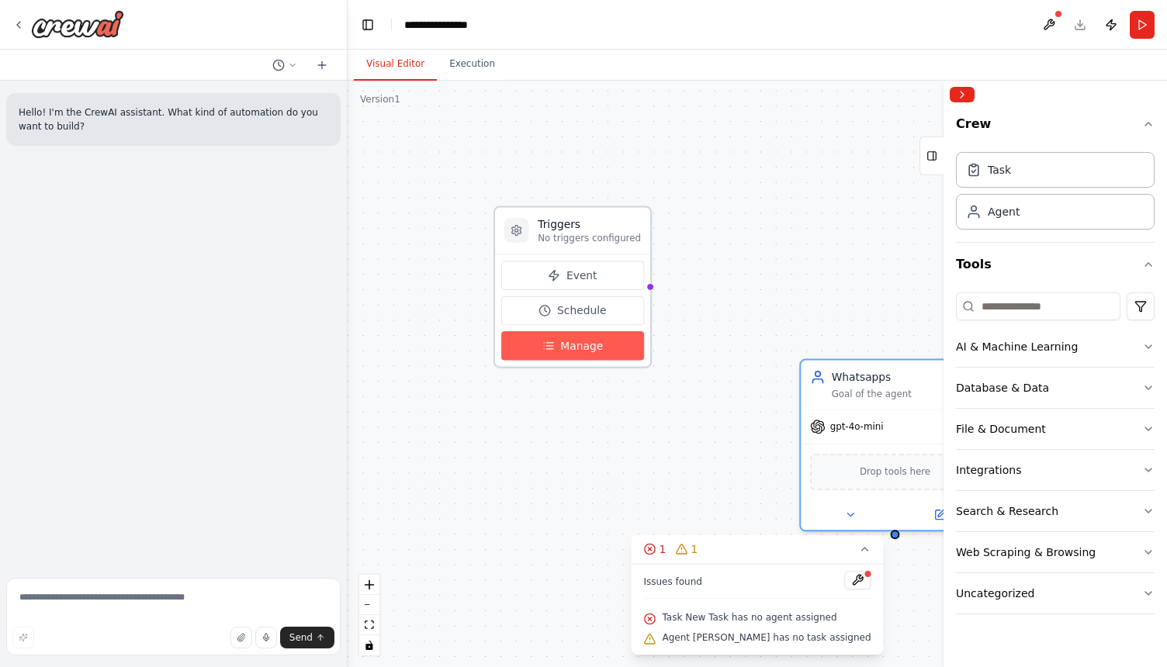
click at [611, 358] on button "Manage" at bounding box center [572, 345] width 143 height 29
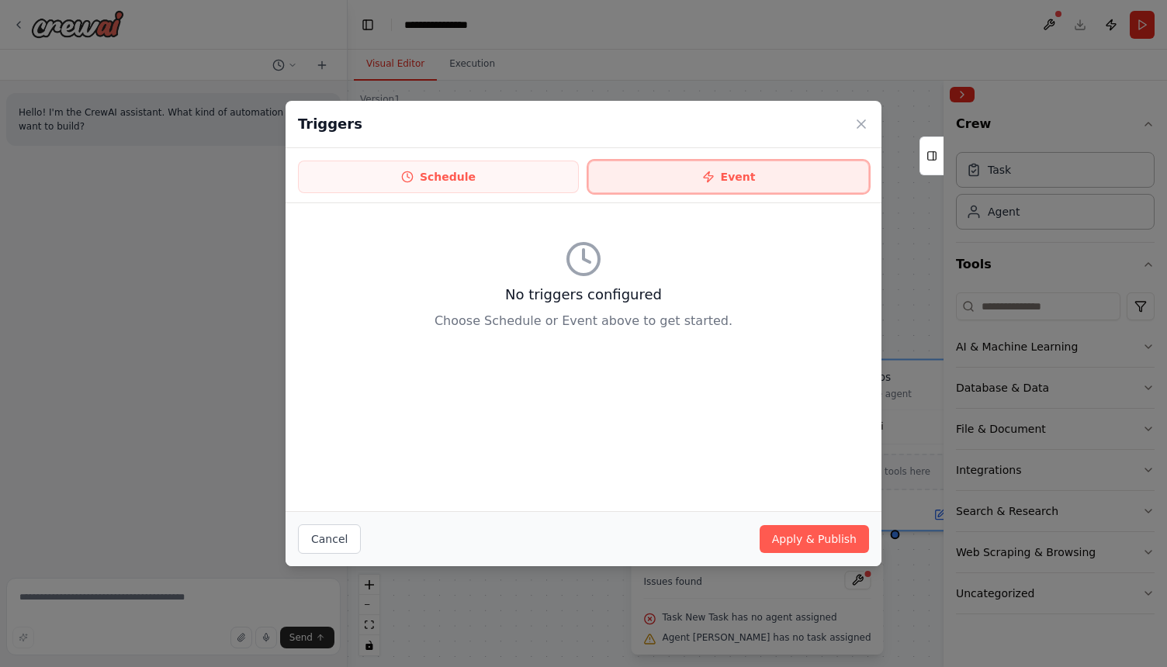
click at [686, 179] on button "Event" at bounding box center [728, 177] width 281 height 33
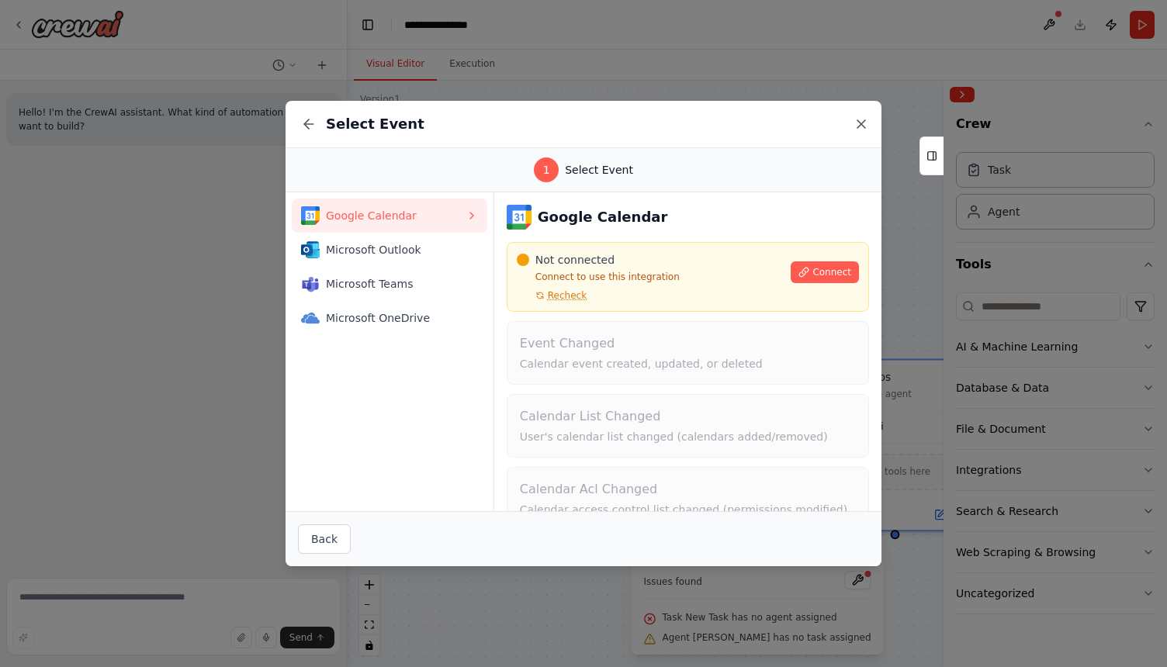
click at [863, 125] on icon at bounding box center [861, 124] width 8 height 8
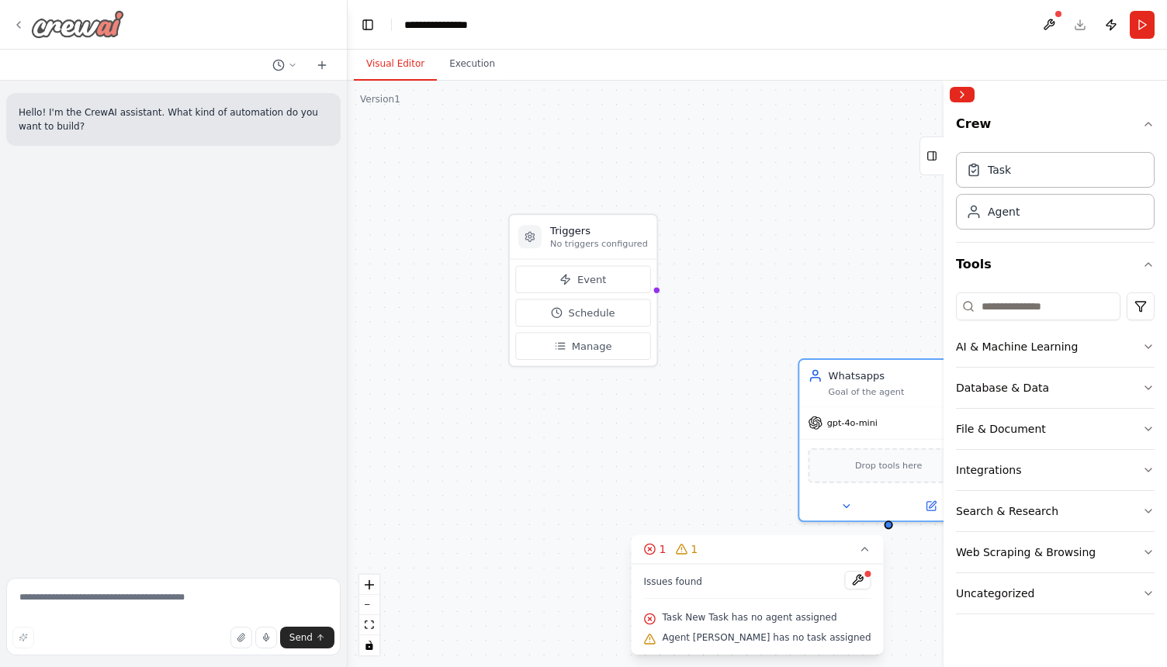
click at [19, 22] on icon at bounding box center [18, 25] width 12 height 12
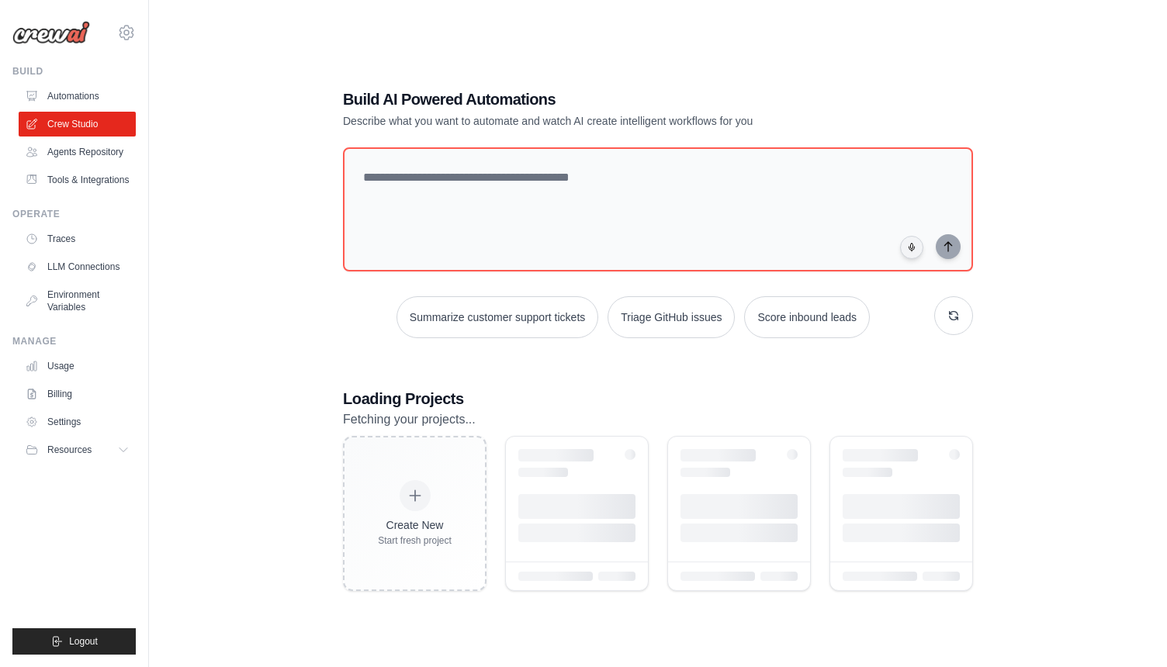
scroll to position [43, 0]
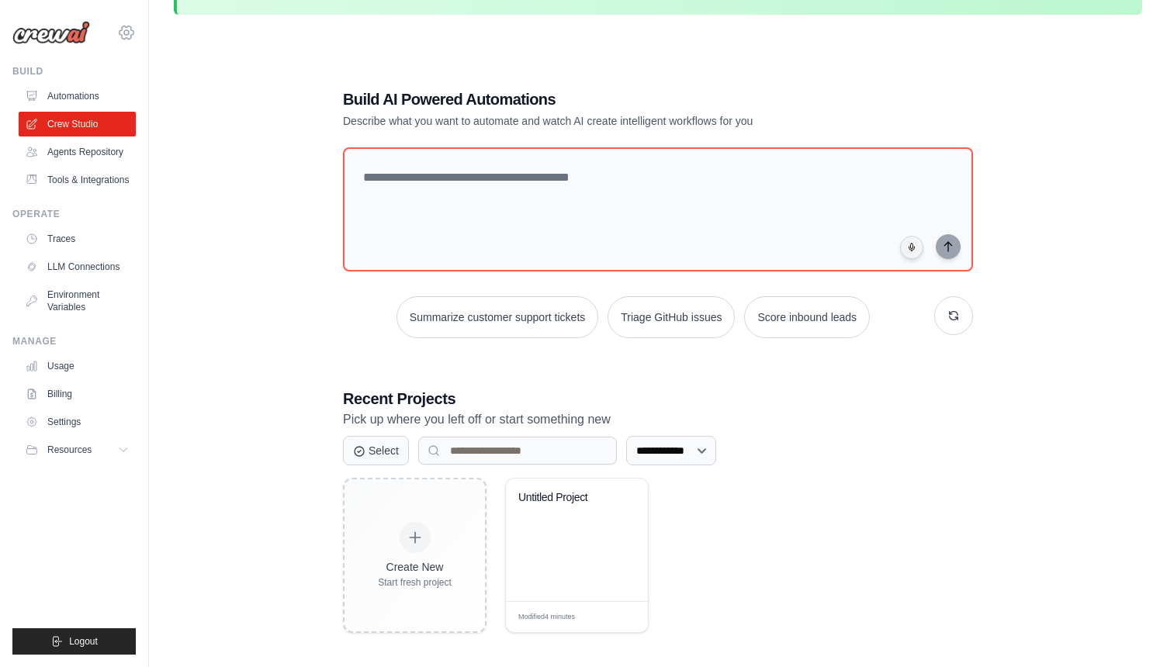
click at [131, 29] on icon at bounding box center [126, 32] width 14 height 13
click at [123, 446] on icon at bounding box center [125, 450] width 12 height 12
click at [93, 161] on link "Agents Repository" at bounding box center [78, 152] width 117 height 25
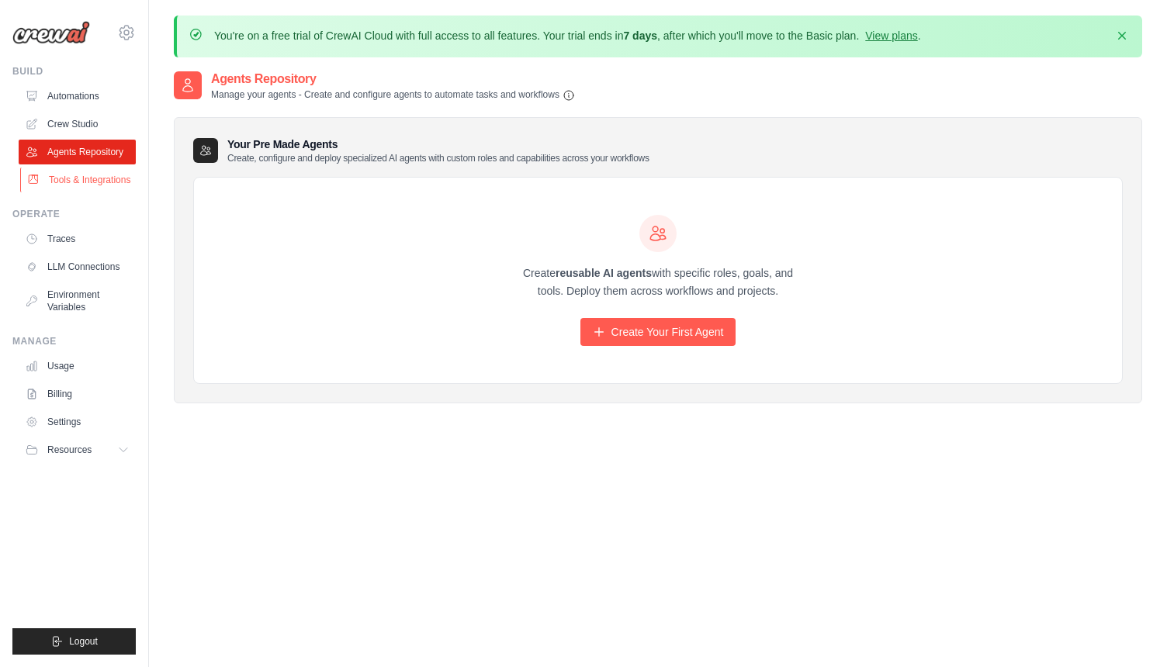
click at [89, 184] on link "Tools & Integrations" at bounding box center [78, 180] width 117 height 25
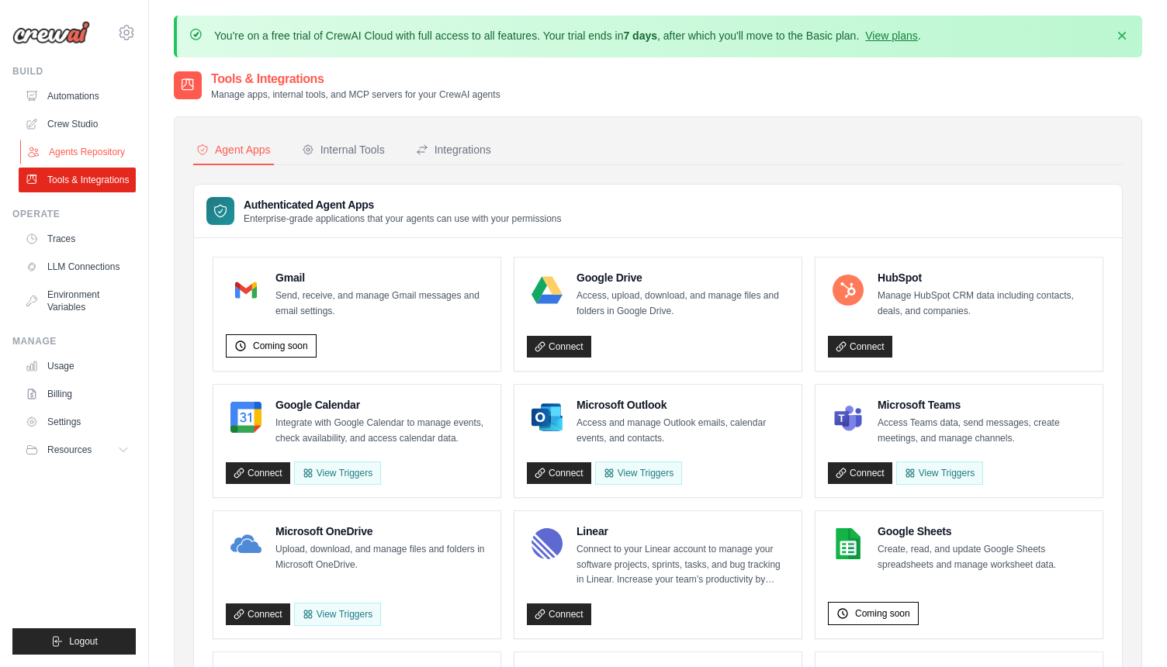
click at [98, 152] on link "Agents Repository" at bounding box center [78, 152] width 117 height 25
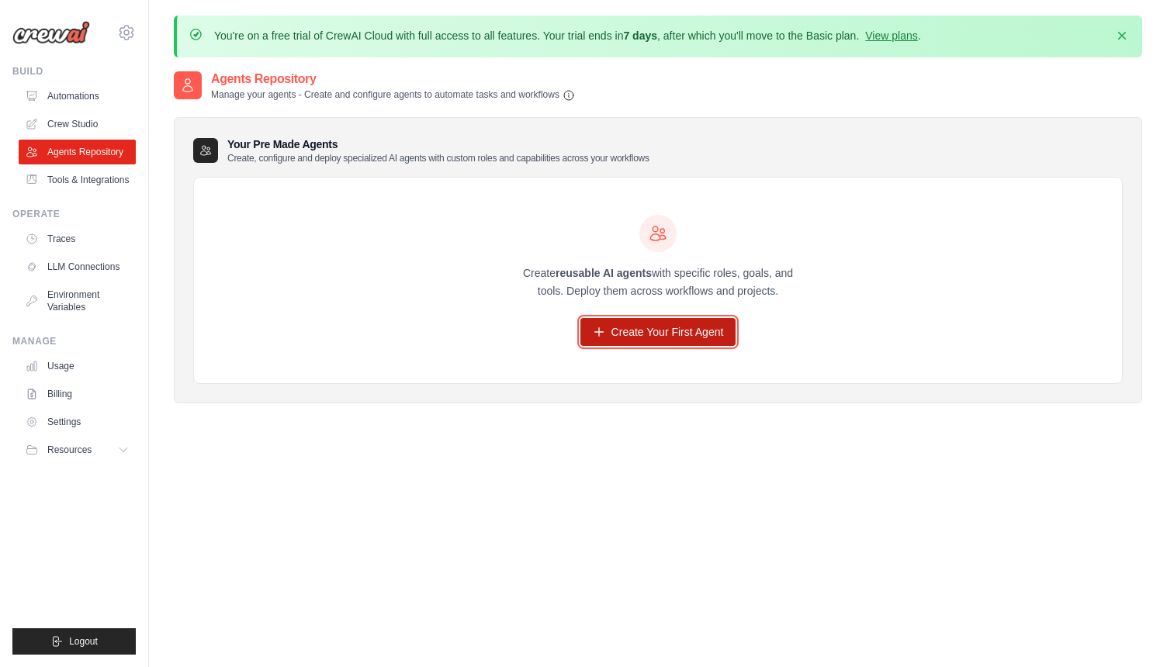
click at [687, 332] on link "Create Your First Agent" at bounding box center [658, 332] width 156 height 28
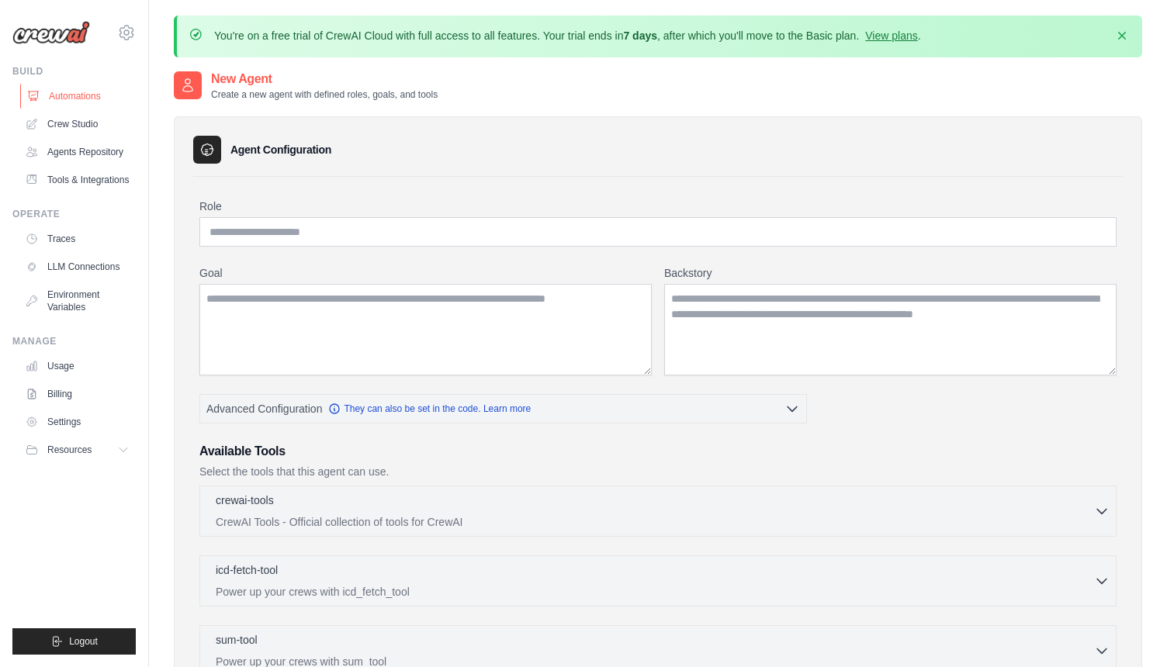
click at [79, 102] on link "Automations" at bounding box center [78, 96] width 117 height 25
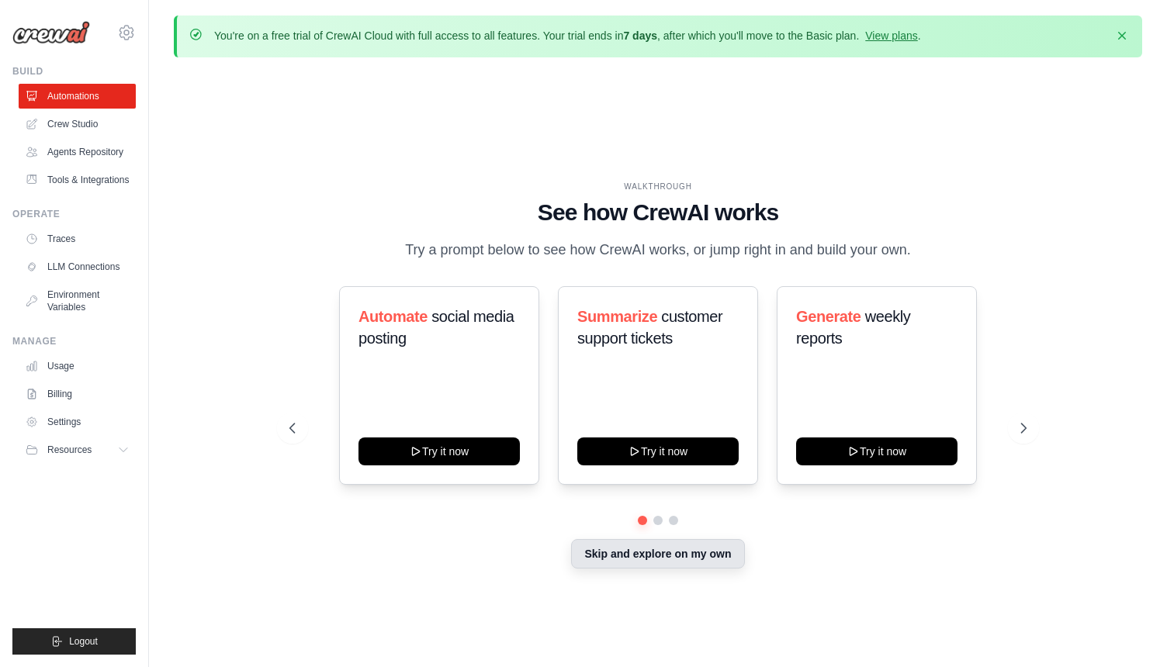
click at [691, 555] on button "Skip and explore on my own" at bounding box center [657, 553] width 173 height 29
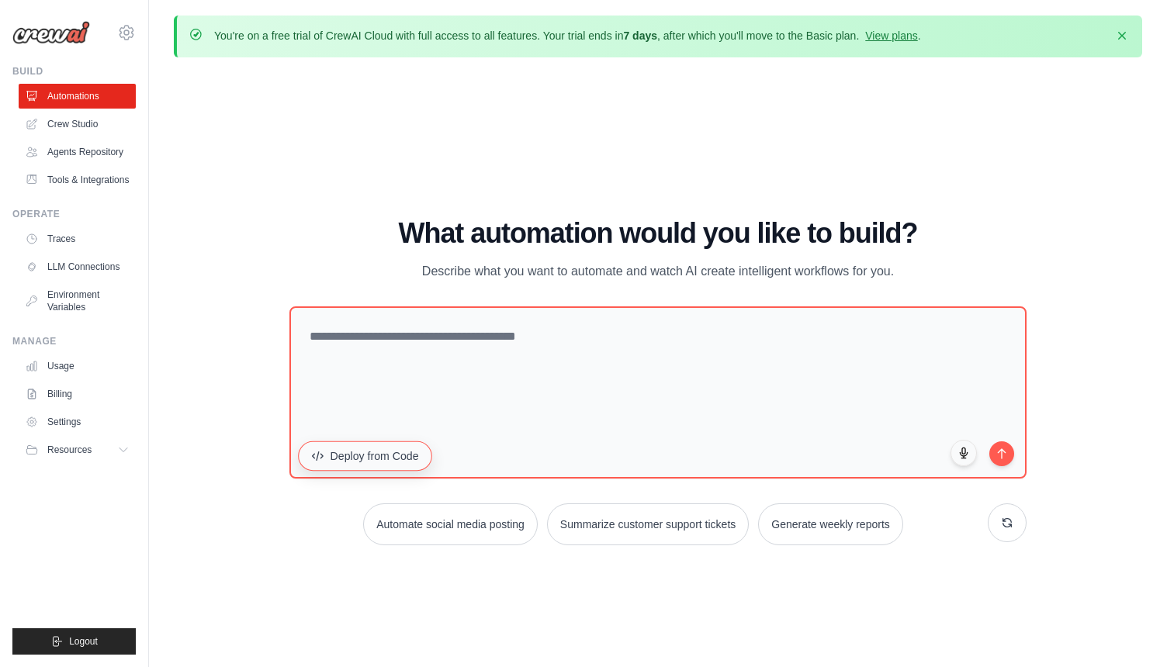
click at [356, 469] on button "Deploy from Code" at bounding box center [365, 455] width 134 height 29
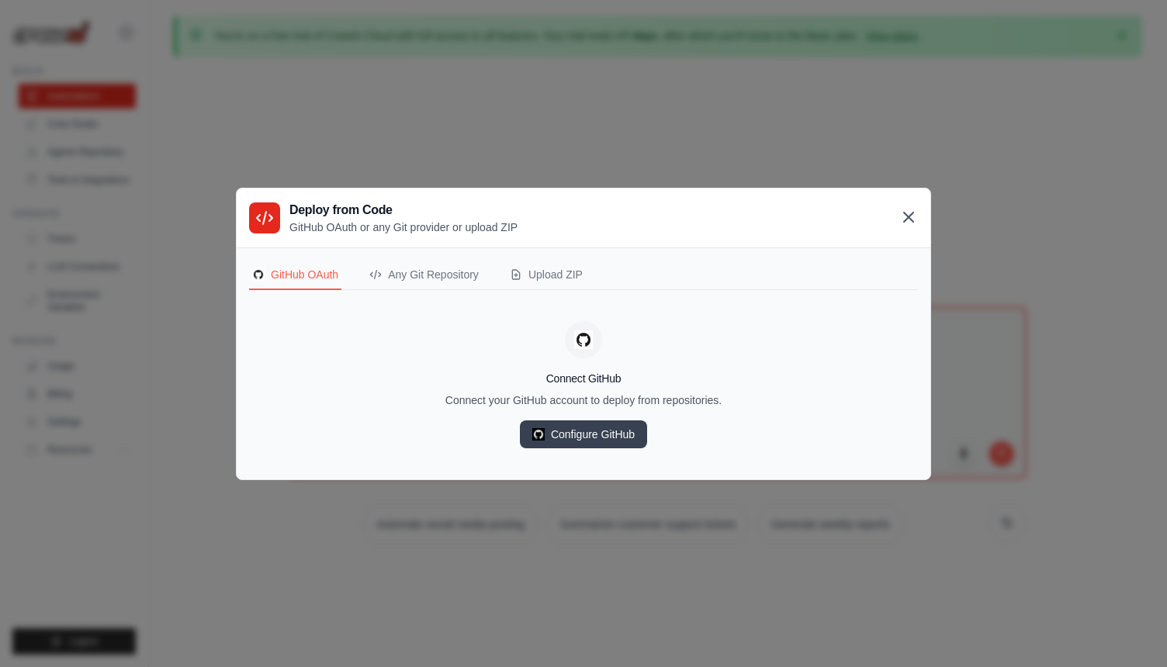
click at [900, 223] on icon at bounding box center [908, 217] width 19 height 19
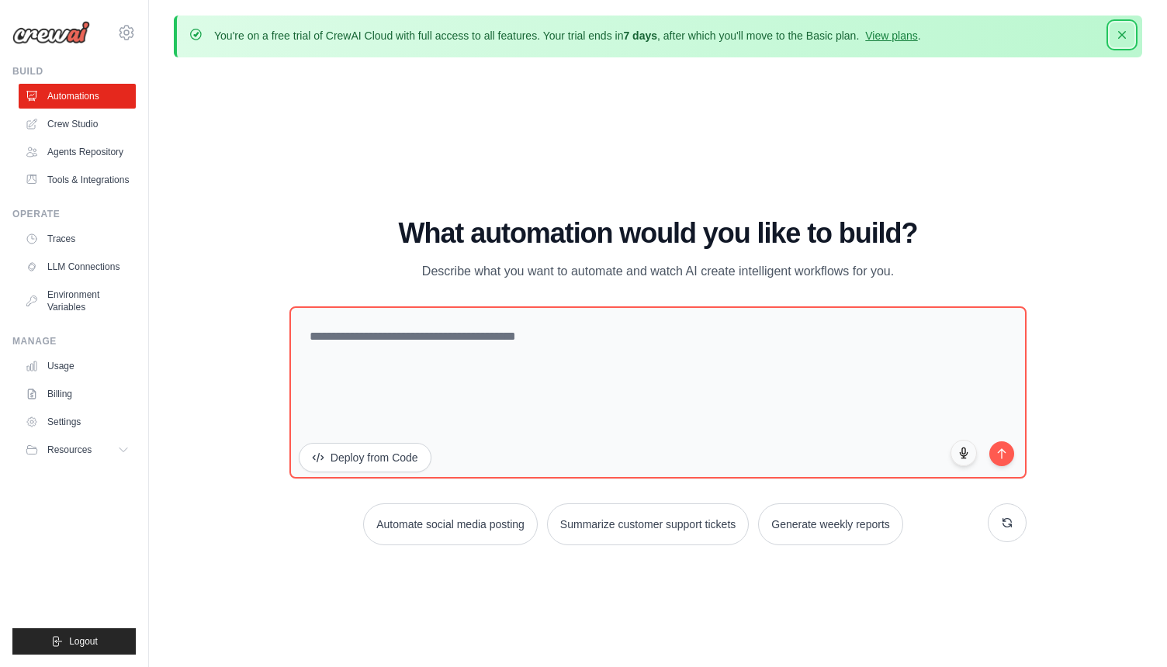
click at [1126, 33] on icon "button" at bounding box center [1122, 35] width 16 height 16
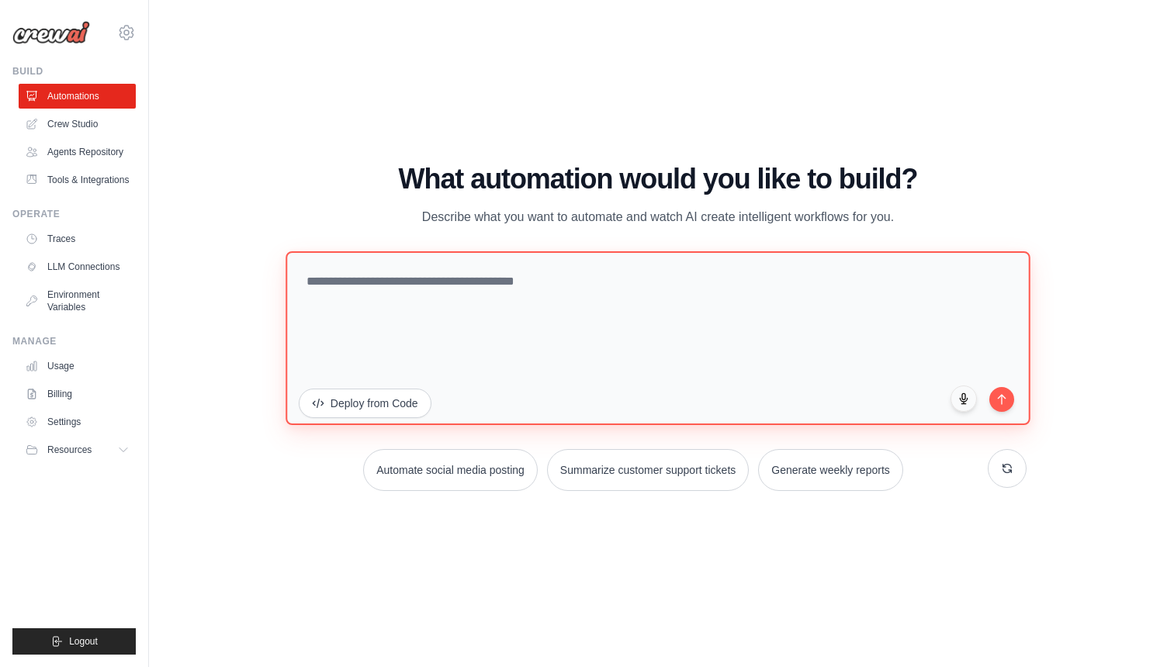
click at [876, 310] on textarea at bounding box center [657, 338] width 745 height 174
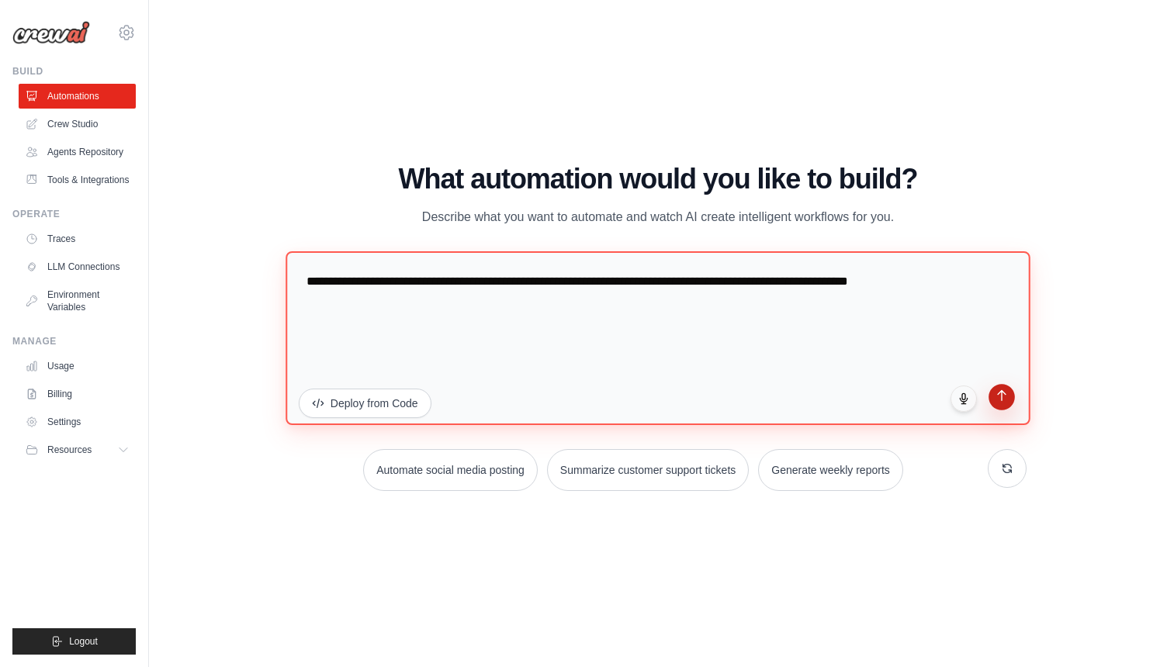
type textarea "**********"
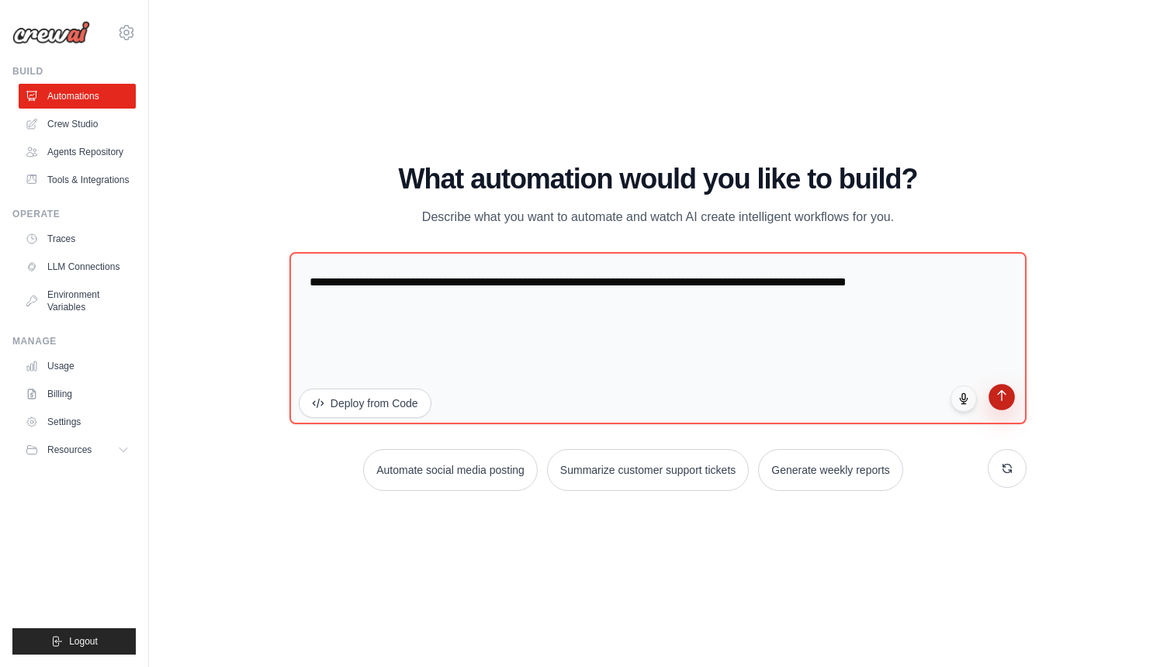
click at [993, 405] on button "submit" at bounding box center [1001, 397] width 26 height 26
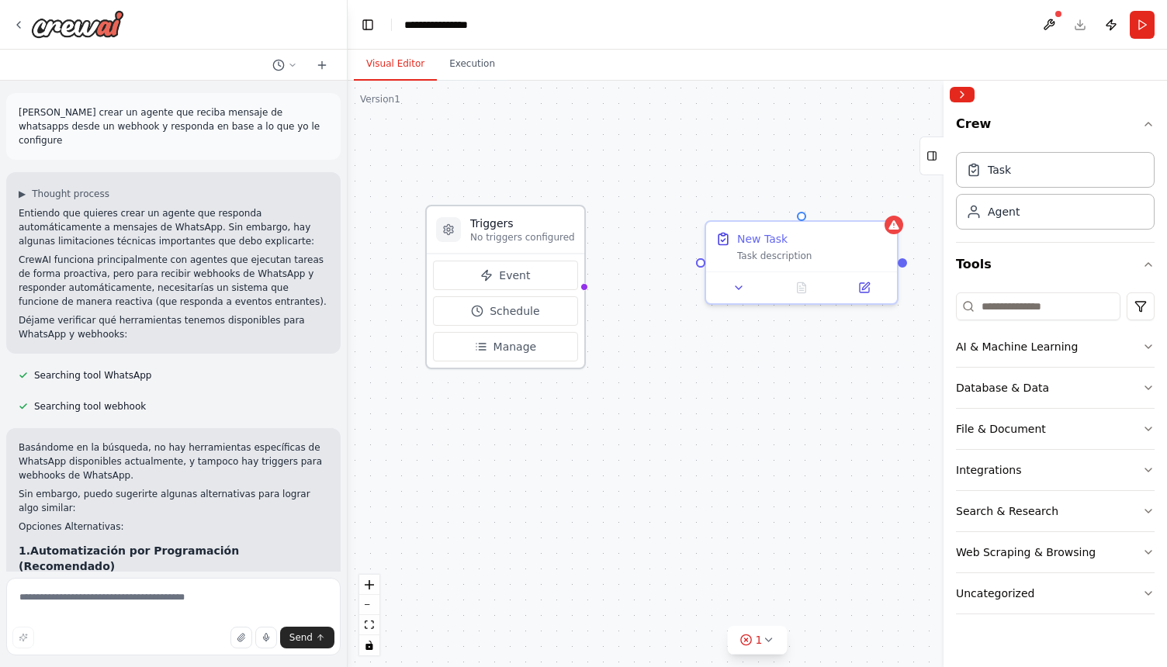
drag, startPoint x: 516, startPoint y: 437, endPoint x: 508, endPoint y: 233, distance: 204.2
click at [508, 233] on p "No triggers configured" at bounding box center [522, 237] width 105 height 12
click at [511, 279] on span "Event" at bounding box center [514, 276] width 31 height 16
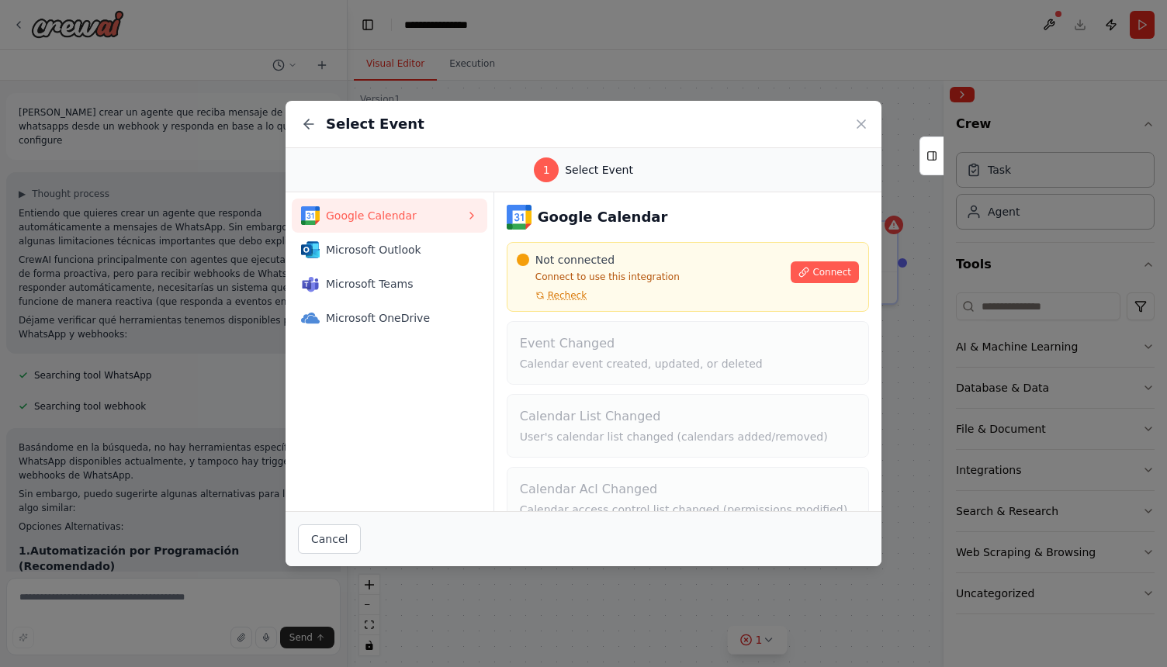
scroll to position [105, 0]
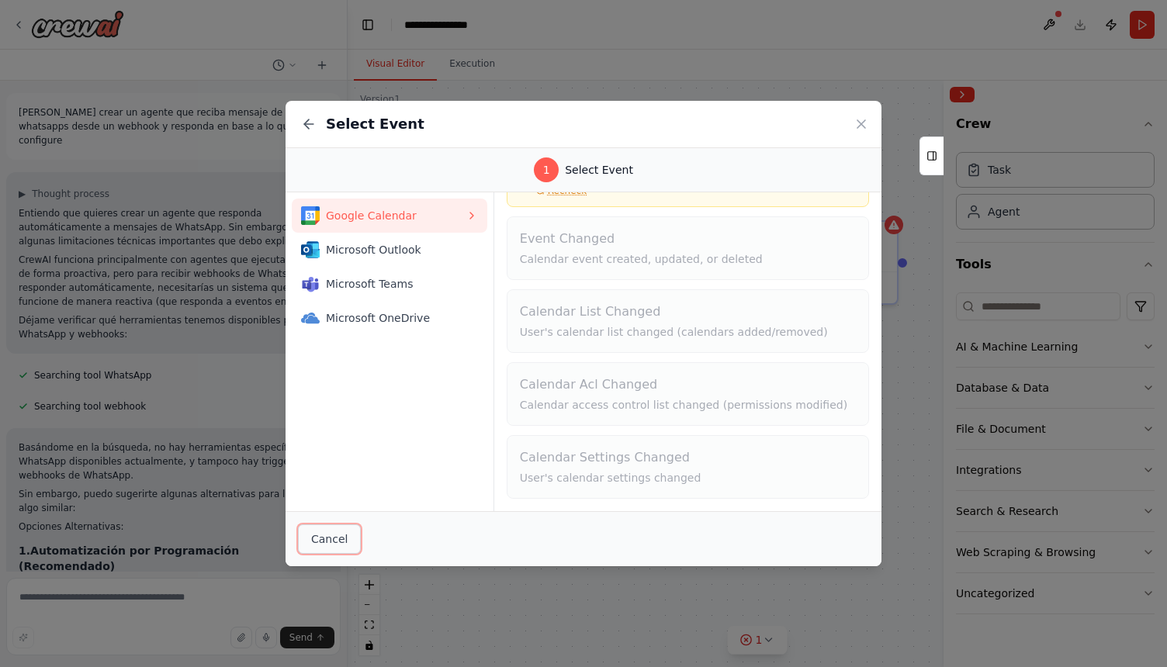
click at [322, 531] on button "Cancel" at bounding box center [329, 538] width 63 height 29
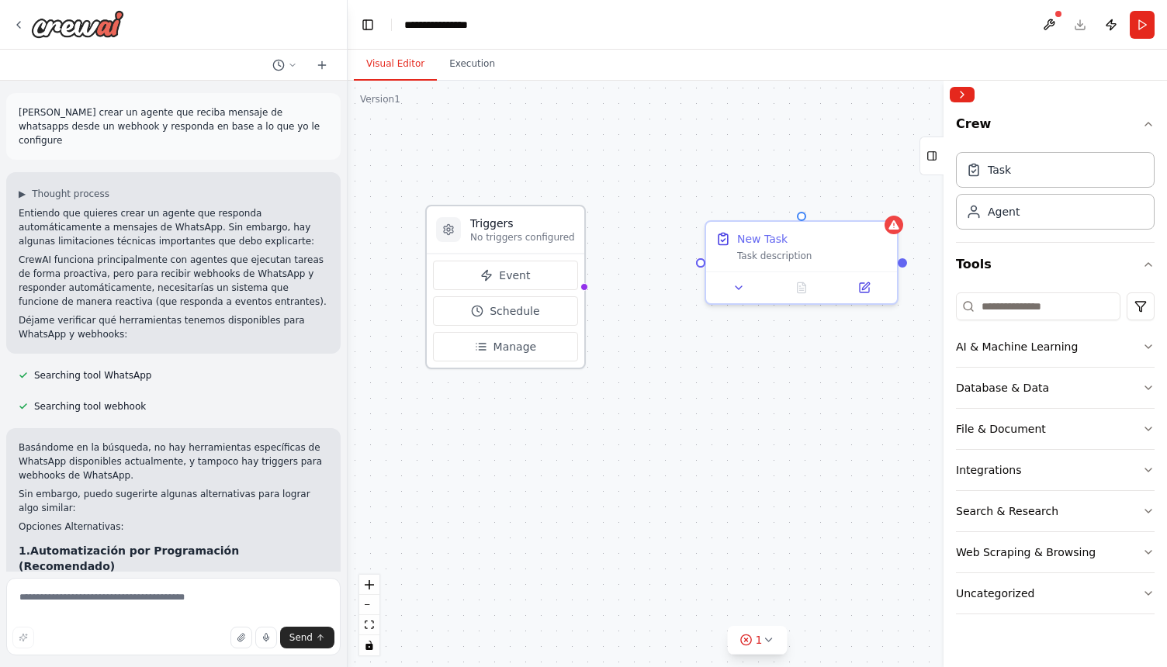
click at [552, 240] on p "No triggers configured" at bounding box center [522, 237] width 105 height 12
